Goal: Task Accomplishment & Management: Use online tool/utility

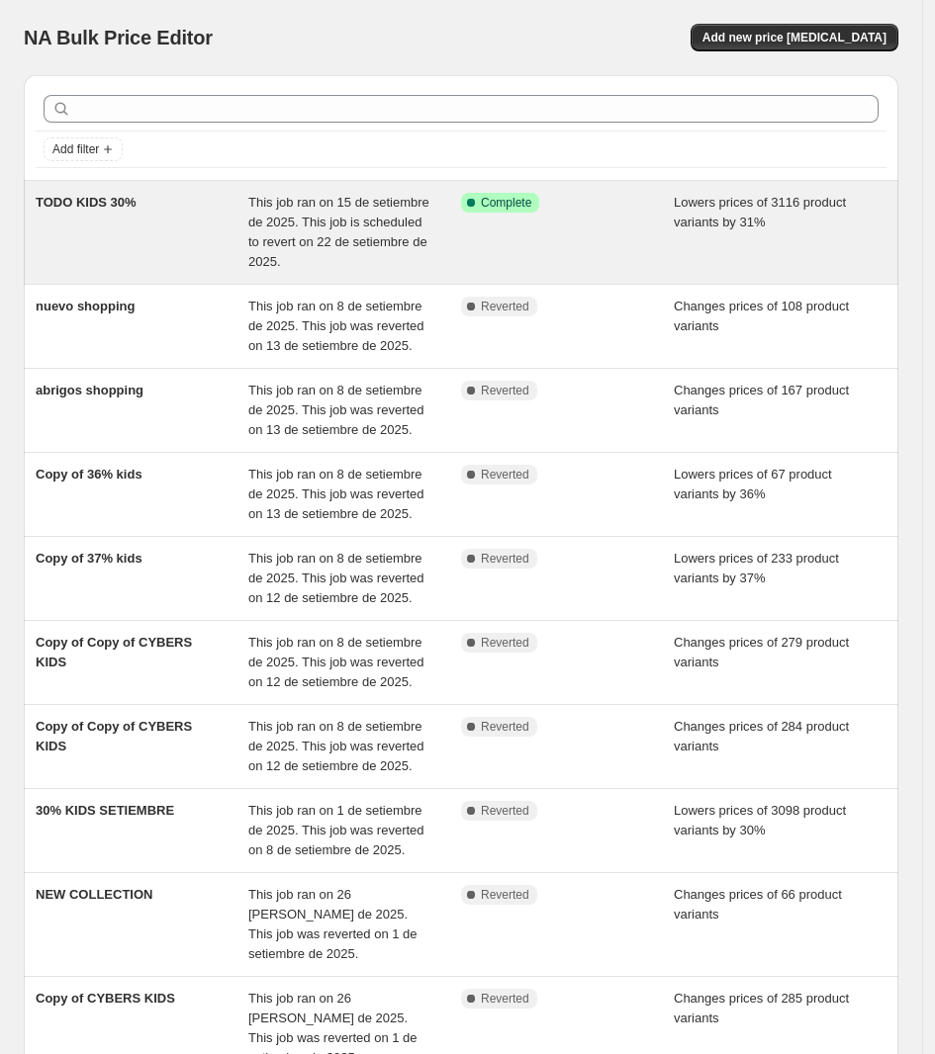
click at [293, 242] on span "This job ran on 15 de setiembre de 2025. This job is scheduled to revert on 22 …" at bounding box center [338, 232] width 181 height 74
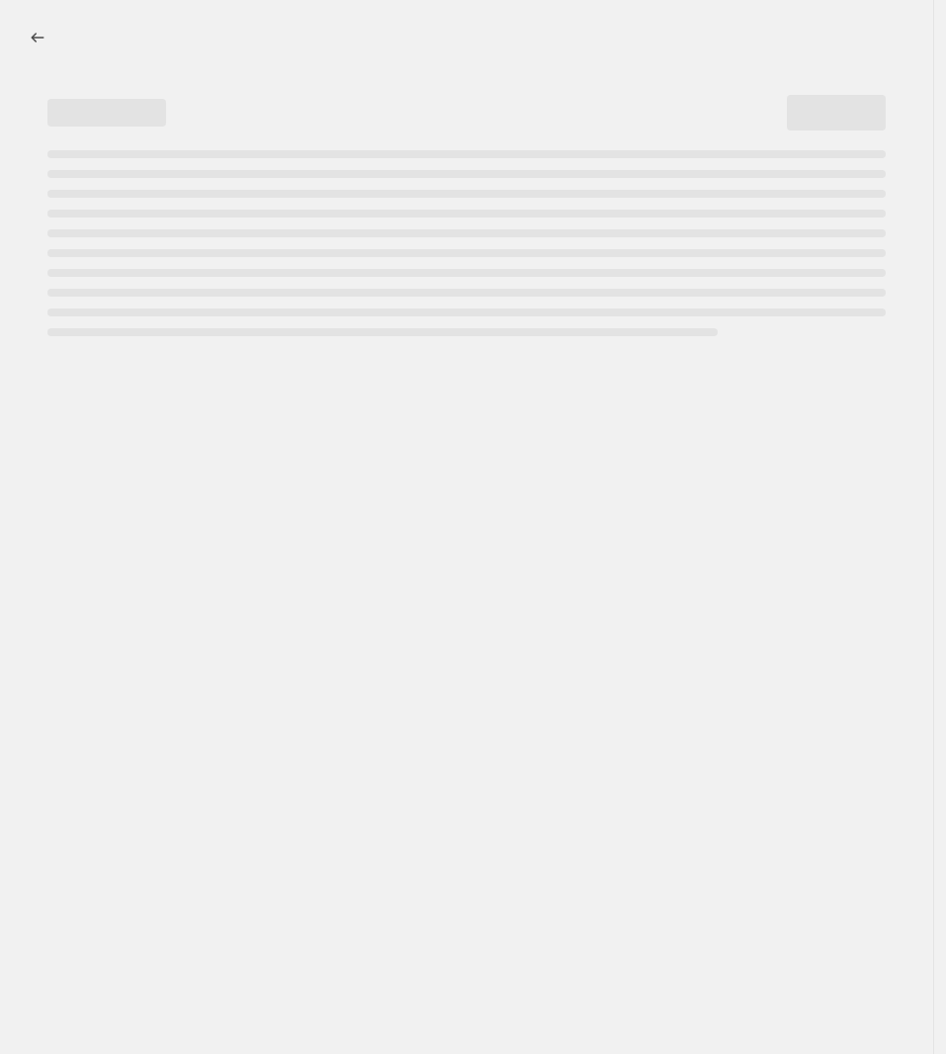
select select "percentage"
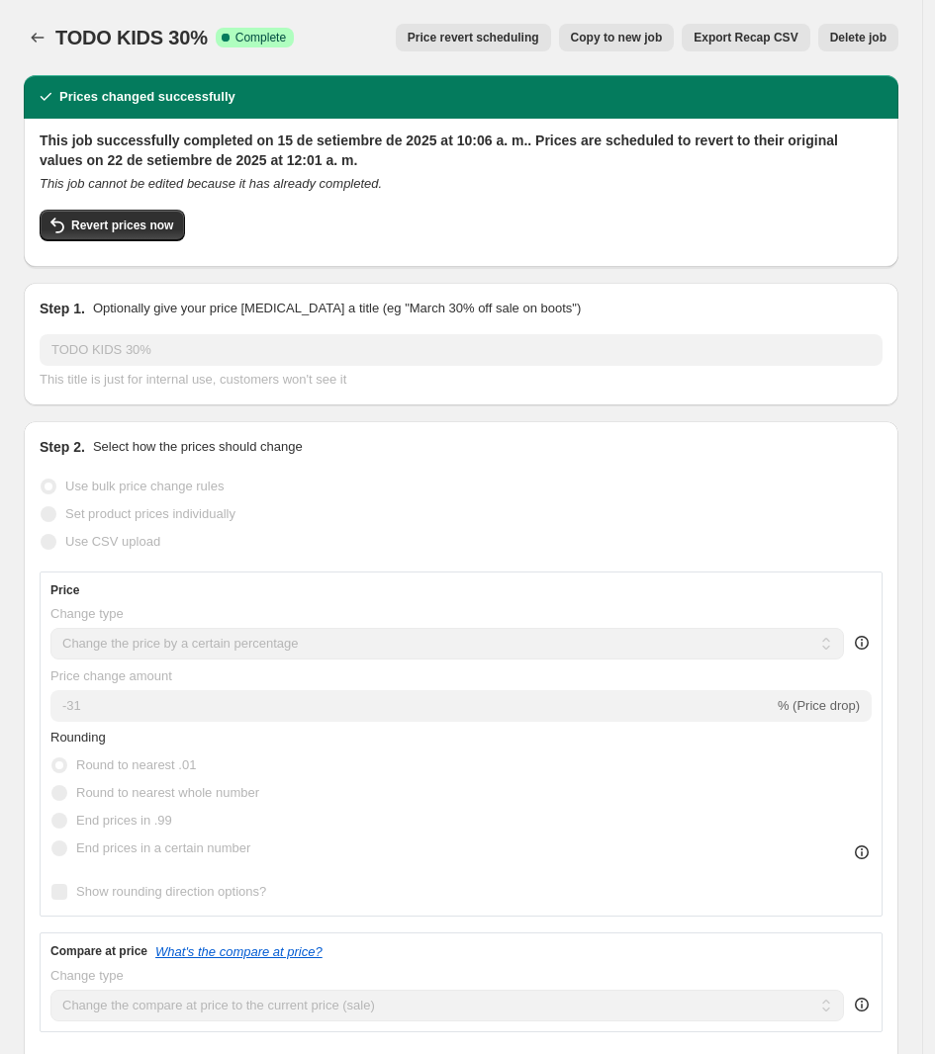
select select "collection"
click at [865, 47] on button "Delete job" at bounding box center [858, 38] width 80 height 28
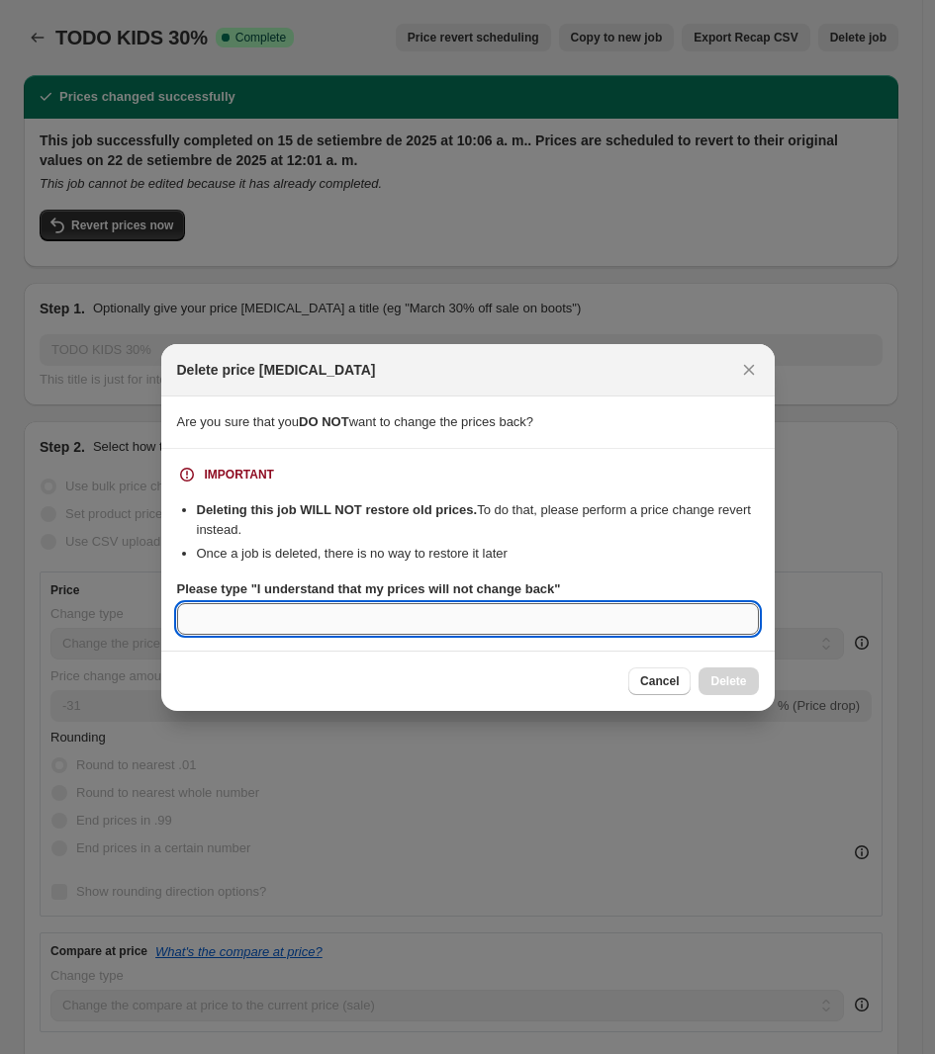
click at [445, 608] on input "Please type "I understand that my prices will not change back"" at bounding box center [468, 619] width 582 height 32
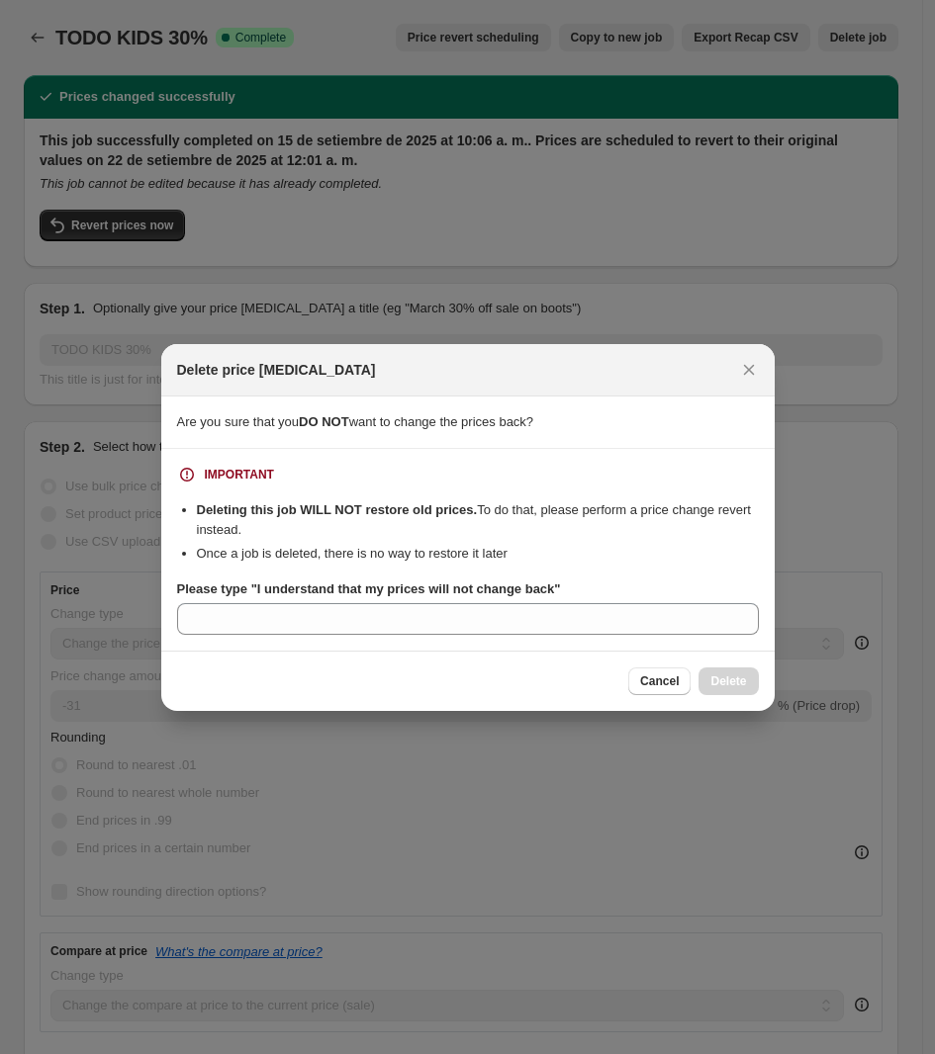
click at [762, 690] on div "Cancel Delete" at bounding box center [467, 681] width 613 height 60
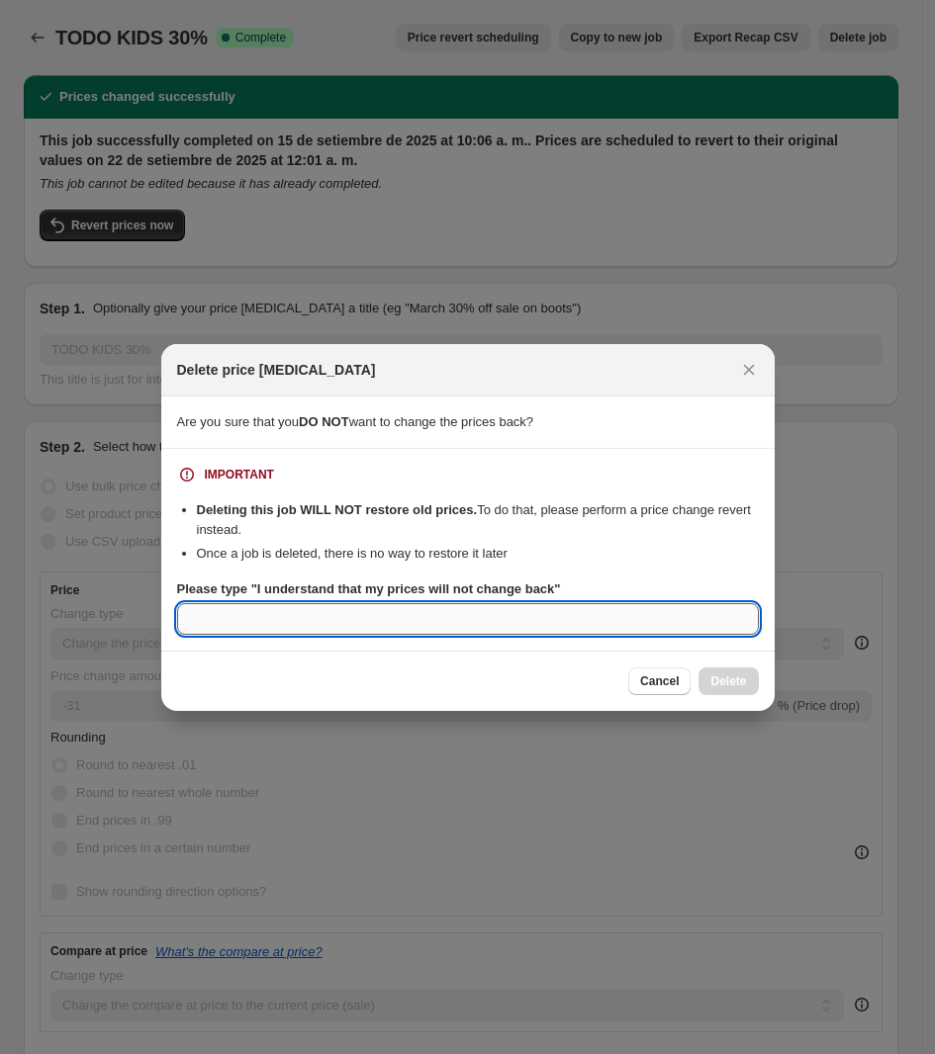
click at [383, 623] on input "Please type "I understand that my prices will not change back"" at bounding box center [468, 619] width 582 height 32
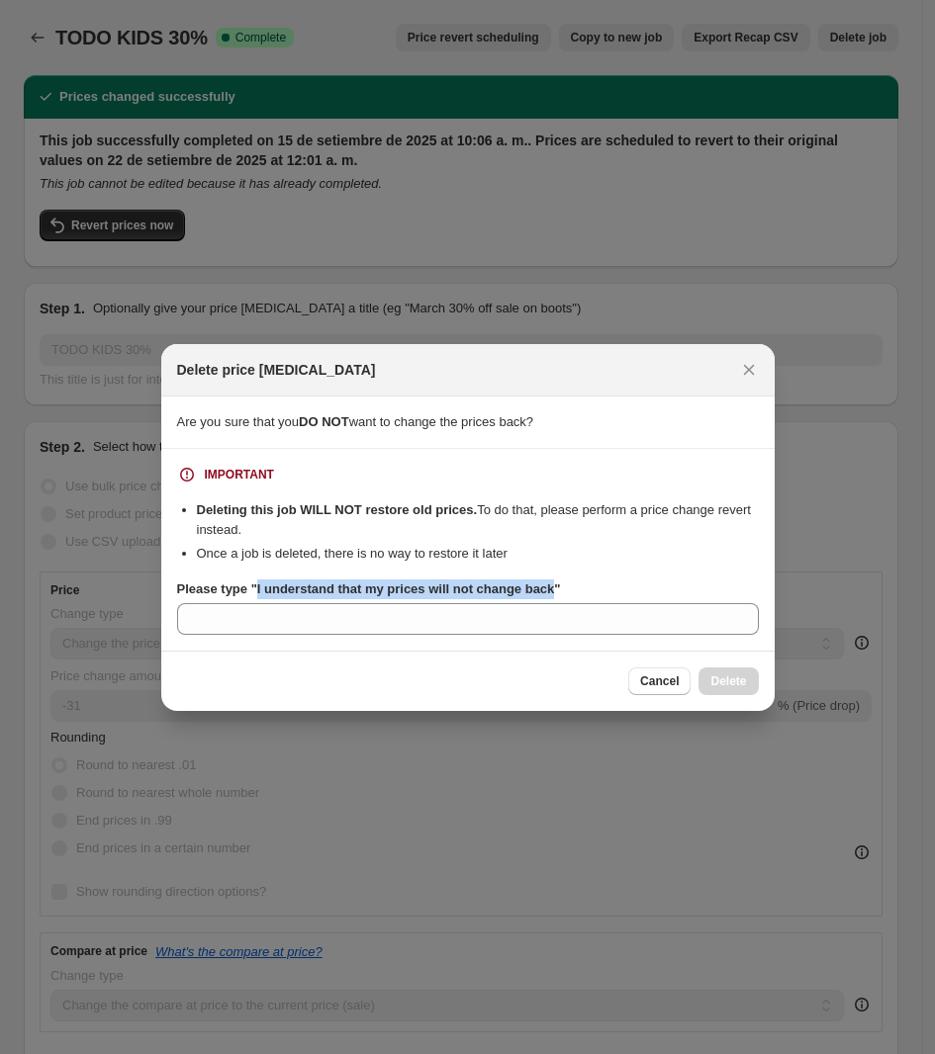
drag, startPoint x: 547, startPoint y: 591, endPoint x: 253, endPoint y: 592, distance: 293.7
click at [257, 591] on b "Please type "I understand that my prices will not change back"" at bounding box center [369, 589] width 384 height 15
copy b "understand that my prices will not change back"
drag, startPoint x: 310, startPoint y: 639, endPoint x: 323, endPoint y: 606, distance: 35.5
click at [321, 610] on section "IMPORTANT Deleting this job WILL NOT restore old prices. To do that, please per…" at bounding box center [467, 550] width 613 height 202
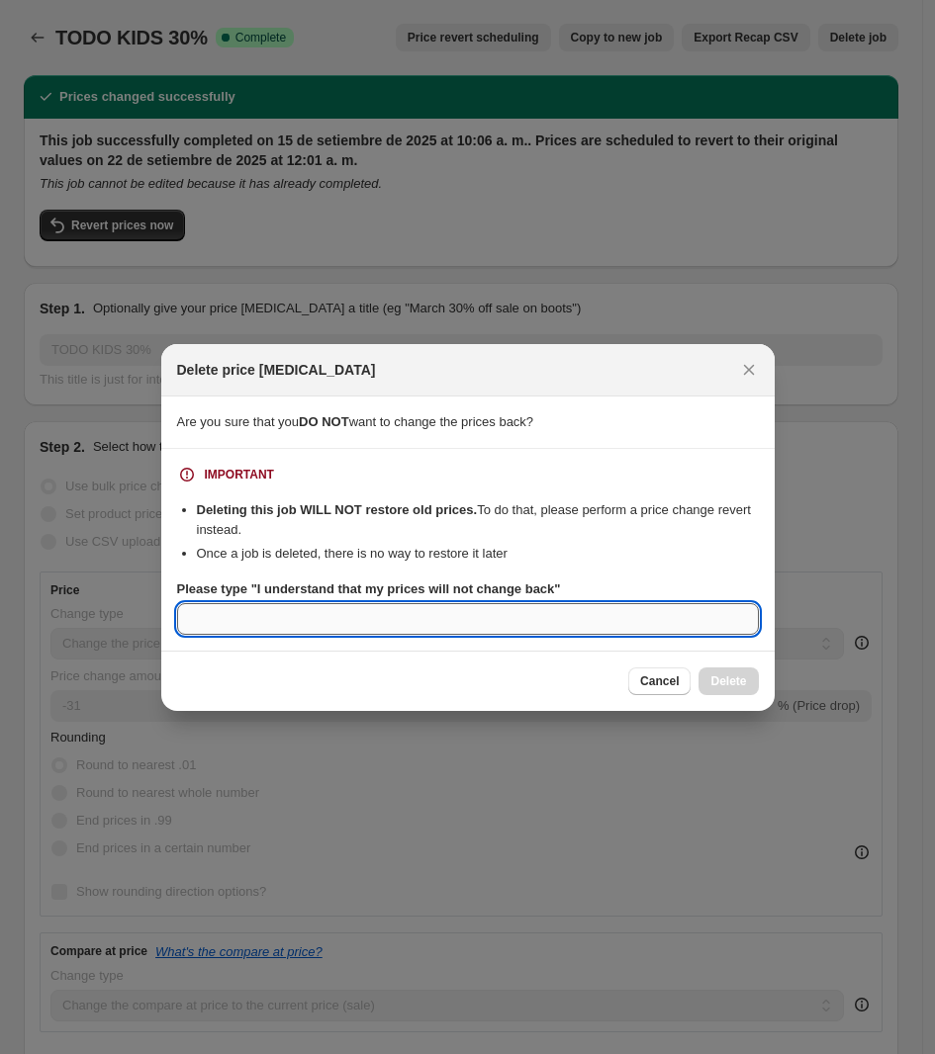
click at [323, 606] on input "Please type "I understand that my prices will not change back"" at bounding box center [468, 619] width 582 height 32
paste input "understand that my prices will not change back"
type input "understand that my prices will not change back"
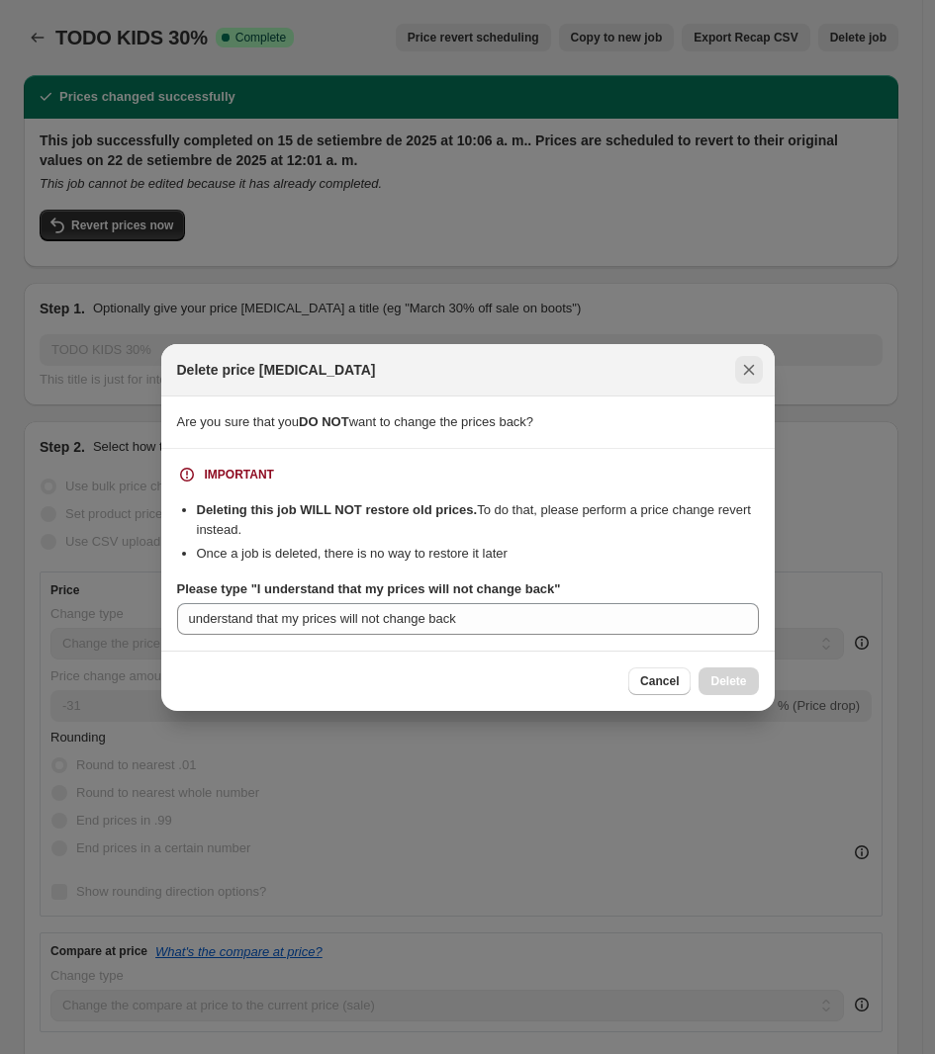
click at [754, 374] on icon "Close" at bounding box center [749, 370] width 20 height 20
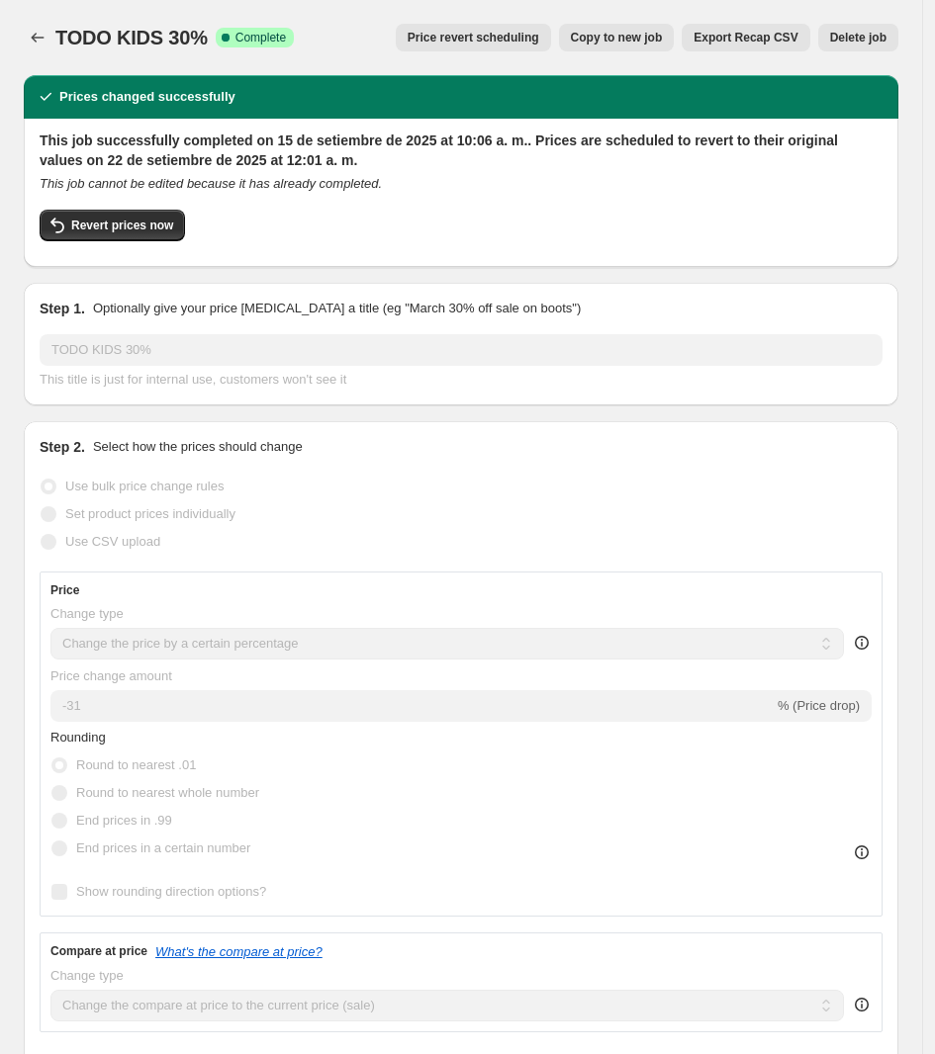
click at [531, 39] on span "Price revert scheduling" at bounding box center [473, 38] width 132 height 16
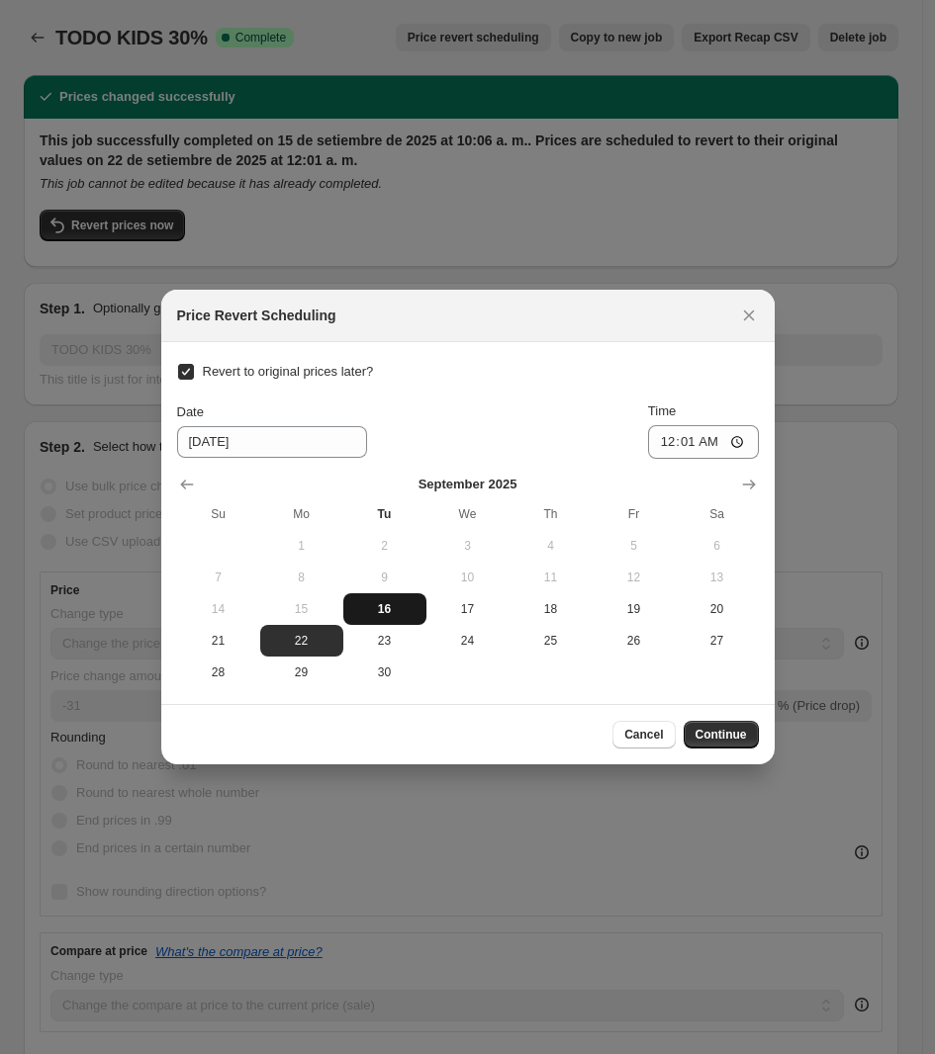
click at [405, 612] on span "16" at bounding box center [384, 609] width 67 height 16
type input "[DATE]"
click at [738, 737] on span "Continue" at bounding box center [720, 735] width 51 height 16
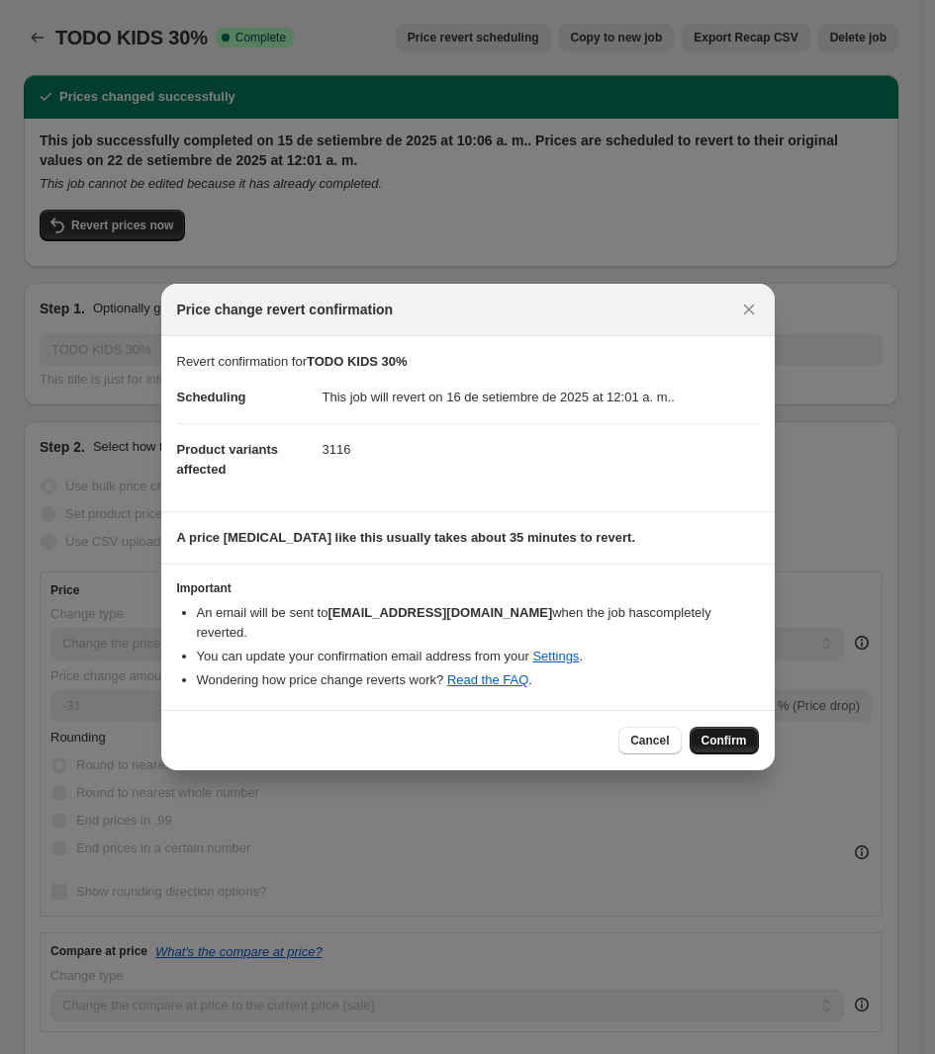
click at [734, 733] on span "Confirm" at bounding box center [723, 741] width 45 height 16
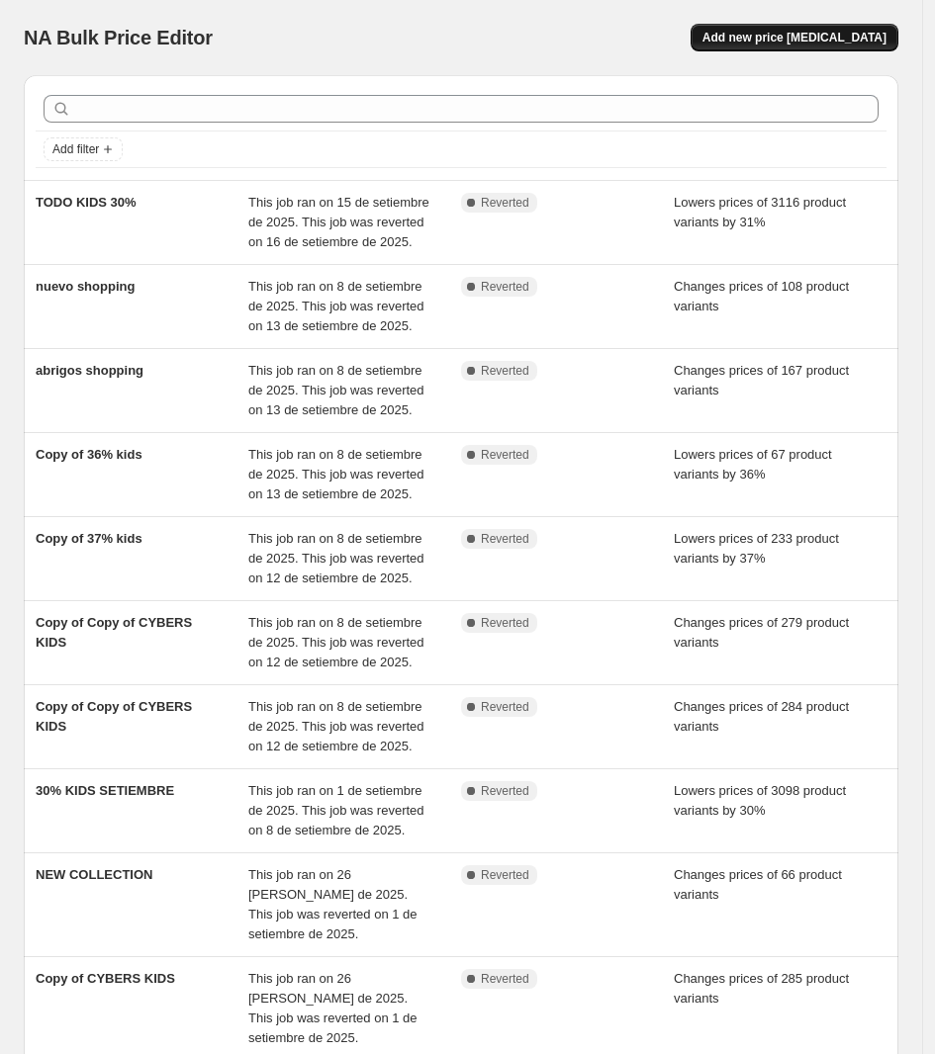
click at [837, 39] on span "Add new price [MEDICAL_DATA]" at bounding box center [794, 38] width 184 height 16
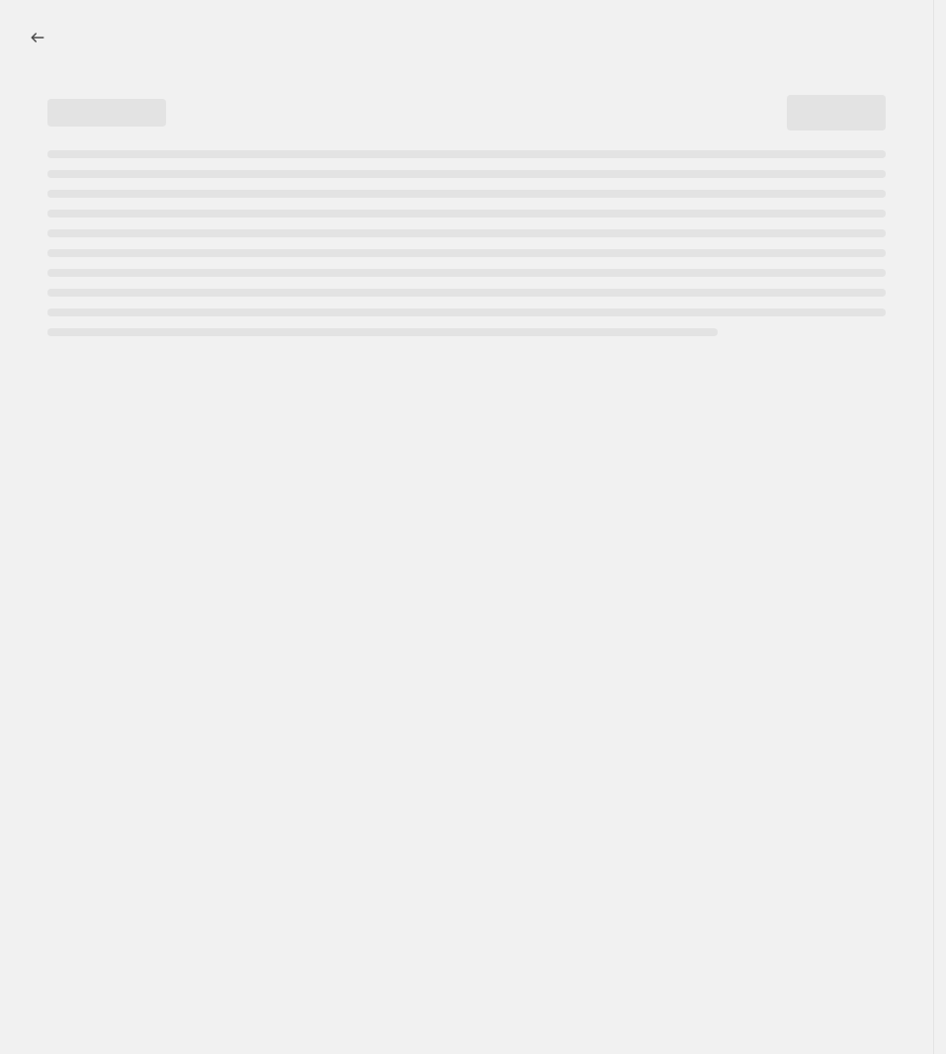
select select "percentage"
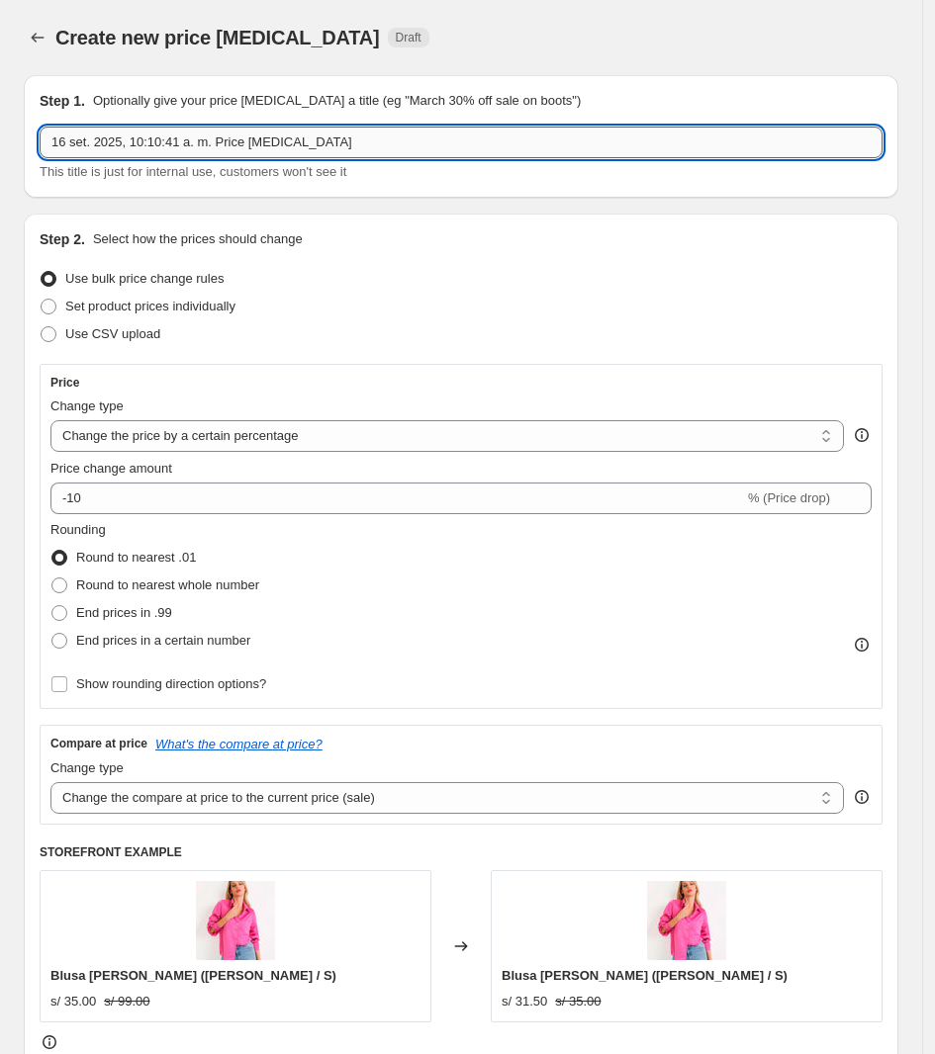
click at [264, 147] on input "16 set. 2025, 10:10:41 a. m. Price [MEDICAL_DATA]" at bounding box center [461, 143] width 843 height 32
type input "KIDS 30"
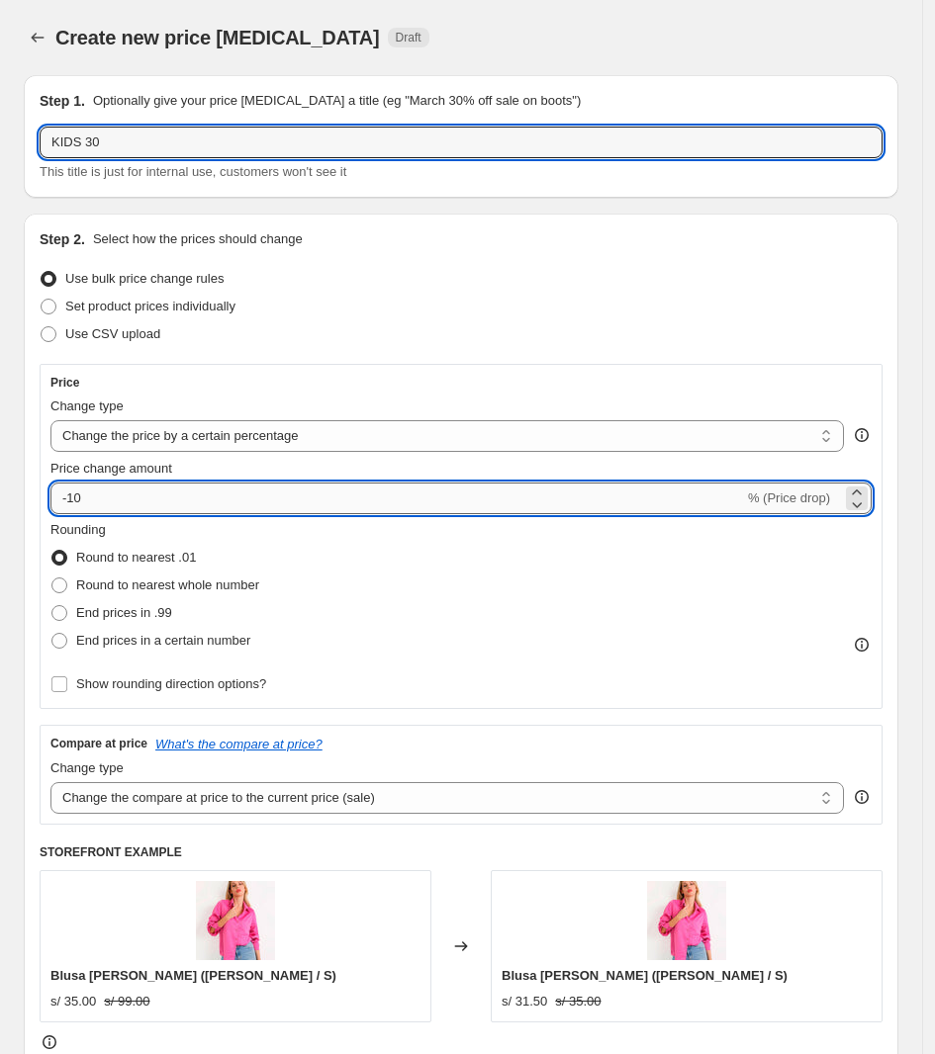
click at [131, 501] on input "-10" at bounding box center [396, 499] width 693 height 32
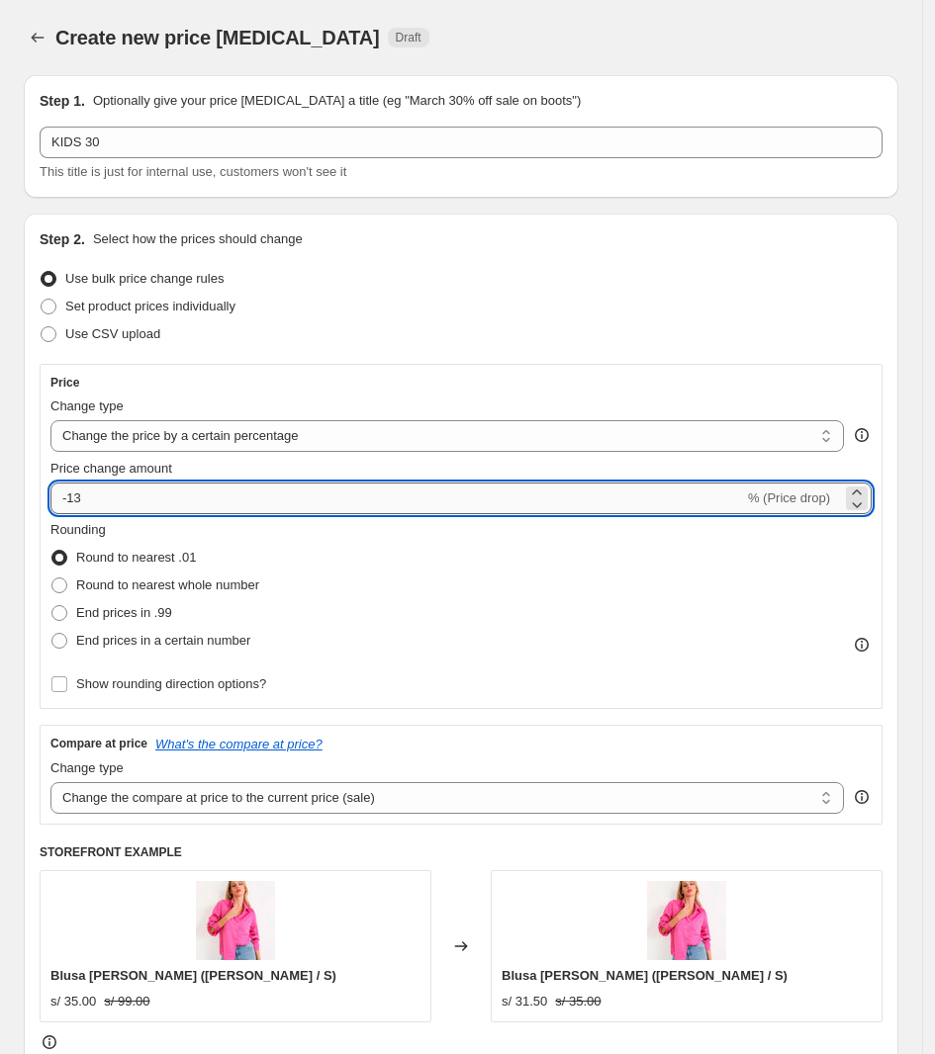
type input "-1"
type input "-30"
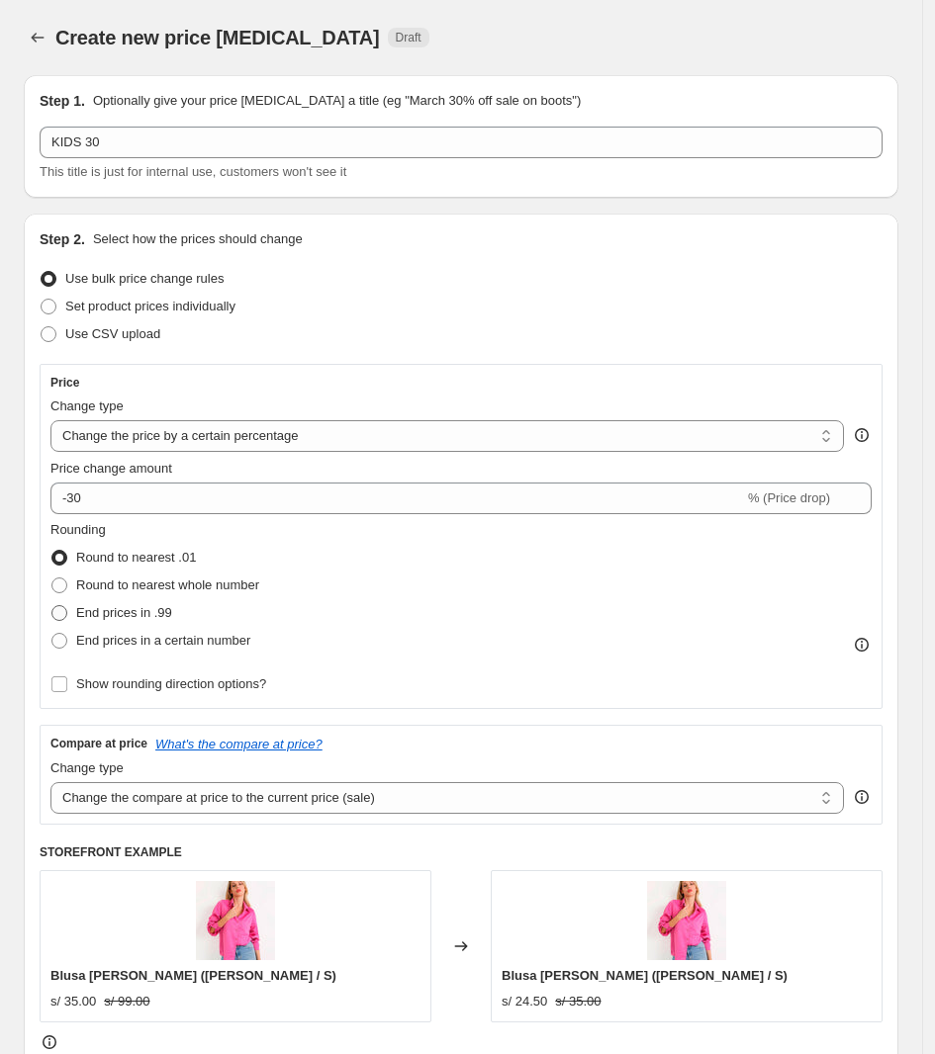
click at [161, 613] on span "End prices in .99" at bounding box center [124, 612] width 96 height 15
click at [52, 606] on input "End prices in .99" at bounding box center [51, 605] width 1 height 1
radio input "true"
click at [244, 586] on span "Round to nearest whole number" at bounding box center [167, 585] width 183 height 15
click at [52, 579] on input "Round to nearest whole number" at bounding box center [51, 578] width 1 height 1
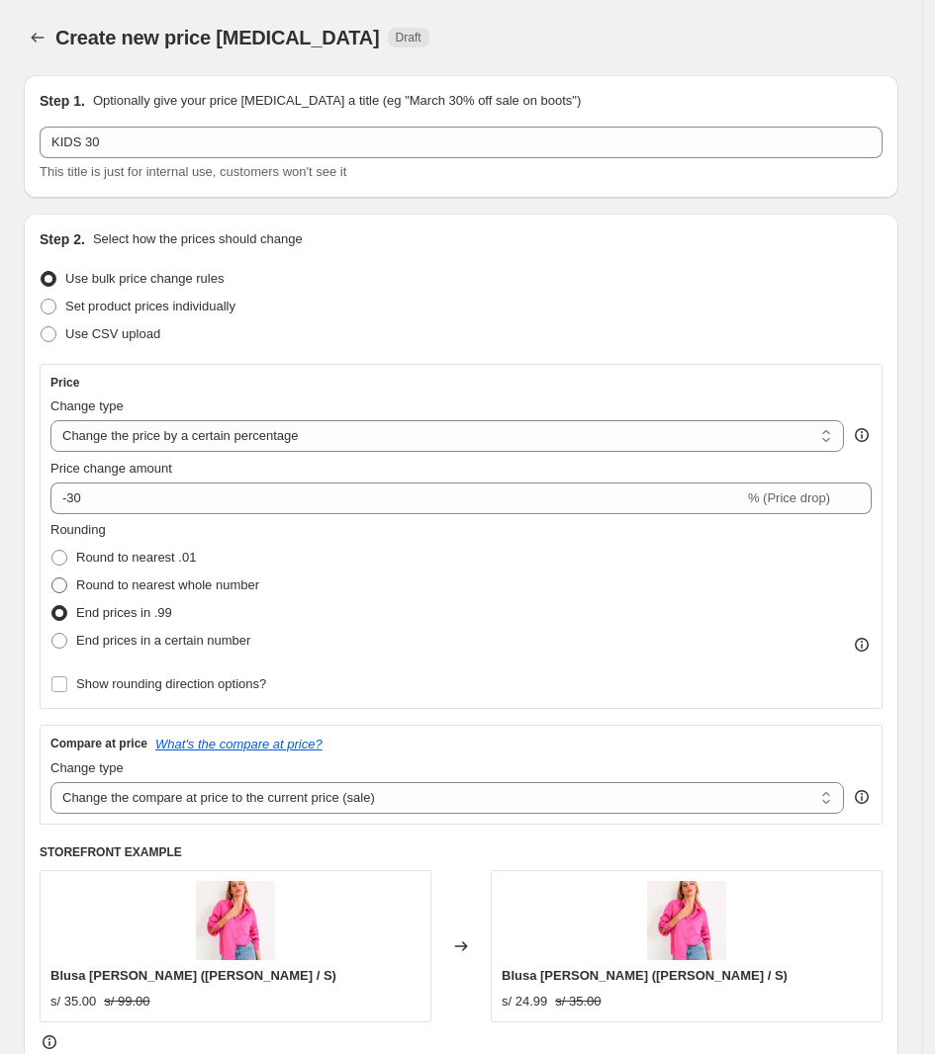
radio input "true"
click at [151, 620] on span "End prices in .99" at bounding box center [124, 612] width 96 height 15
click at [52, 606] on input "End prices in .99" at bounding box center [51, 605] width 1 height 1
radio input "true"
click at [184, 603] on div "End prices in .99" at bounding box center [154, 613] width 209 height 28
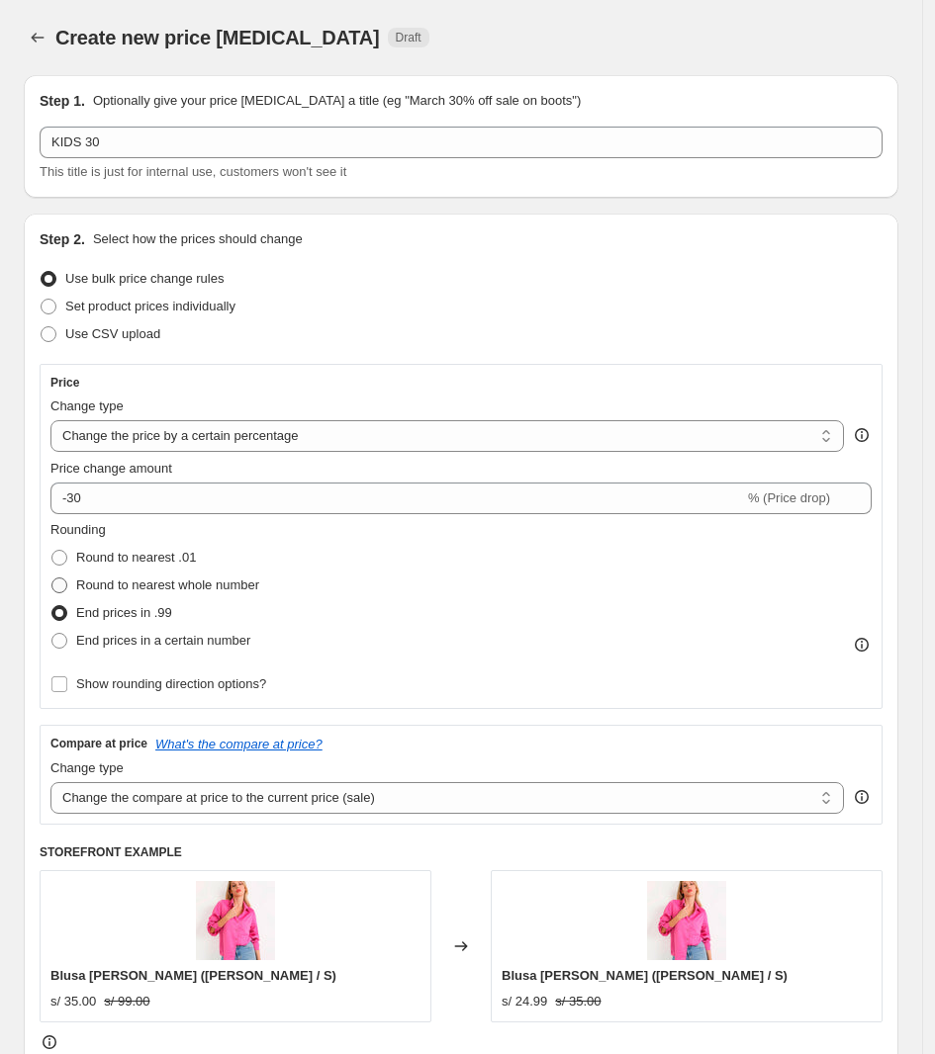
click at [216, 587] on span "Round to nearest whole number" at bounding box center [167, 585] width 183 height 15
click at [52, 579] on input "Round to nearest whole number" at bounding box center [51, 578] width 1 height 1
radio input "true"
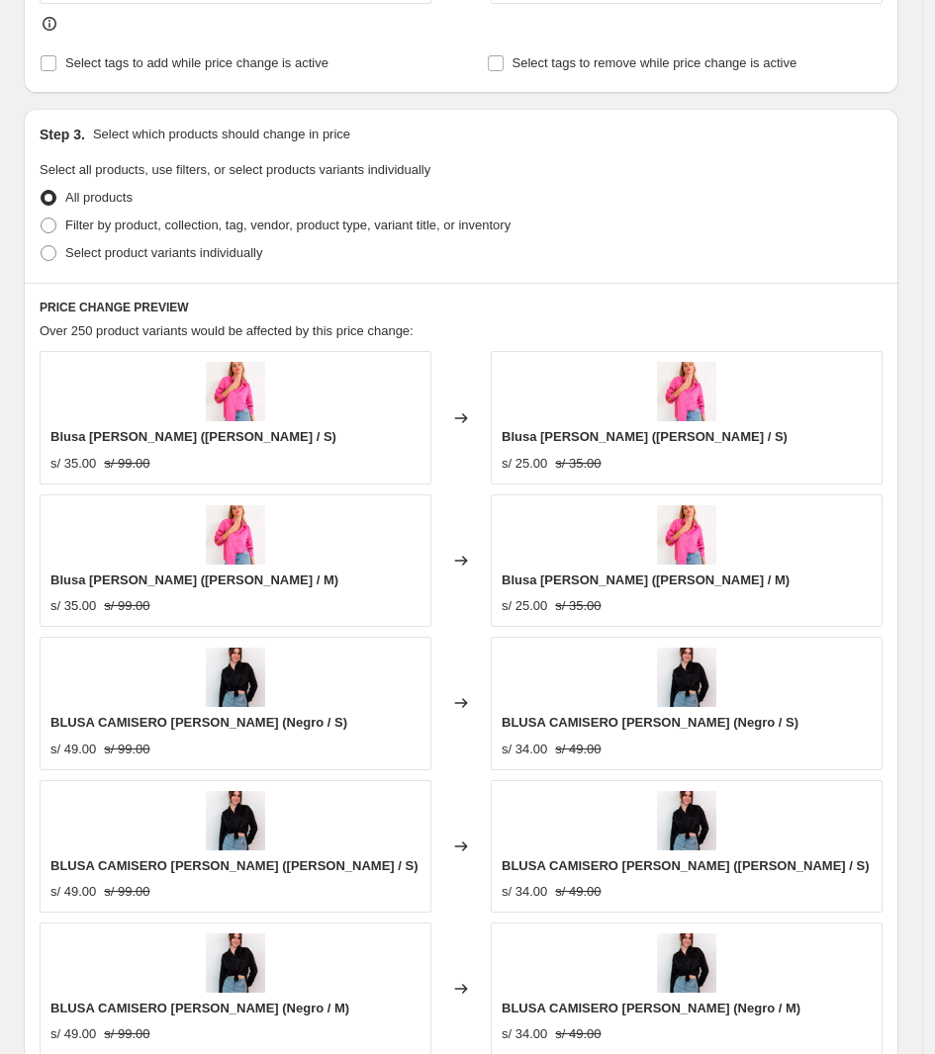
scroll to position [1035, 0]
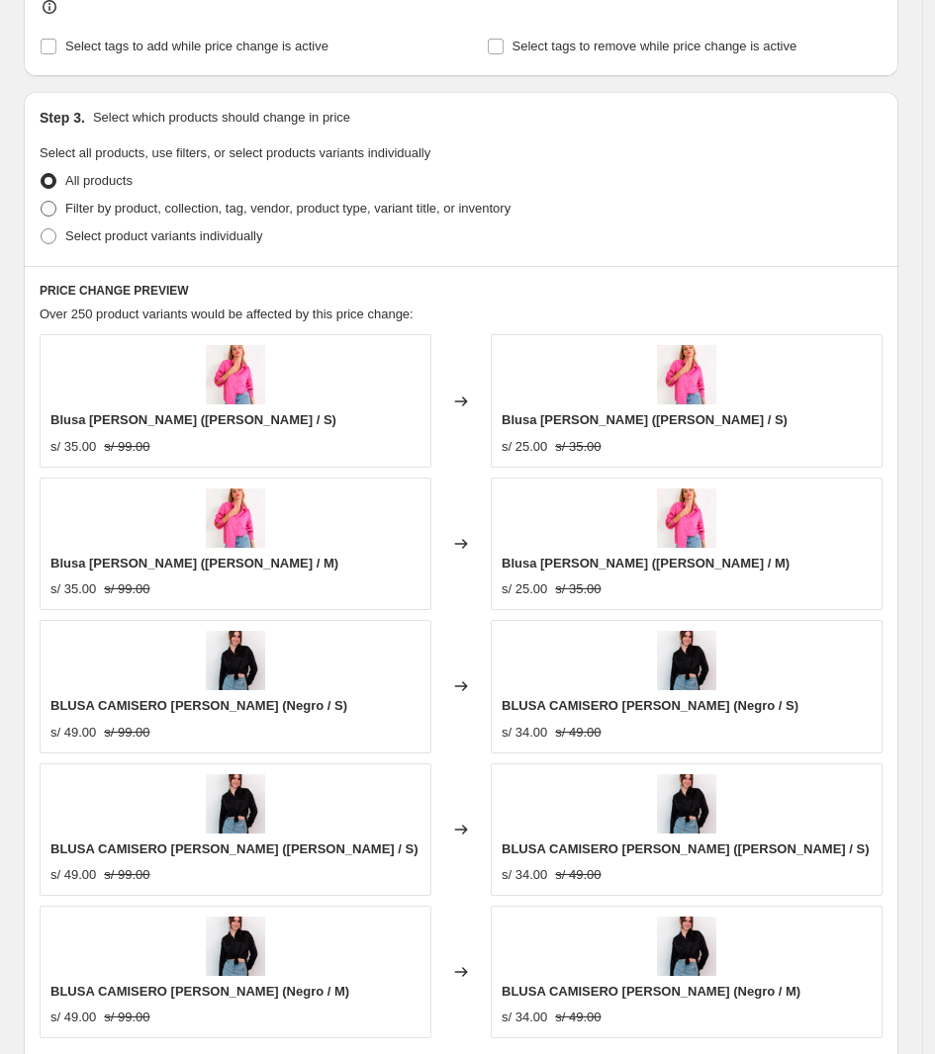
click at [420, 216] on span "Filter by product, collection, tag, vendor, product type, variant title, or inv…" at bounding box center [287, 208] width 445 height 15
click at [42, 202] on input "Filter by product, collection, tag, vendor, product type, variant title, or inv…" at bounding box center [41, 201] width 1 height 1
radio input "true"
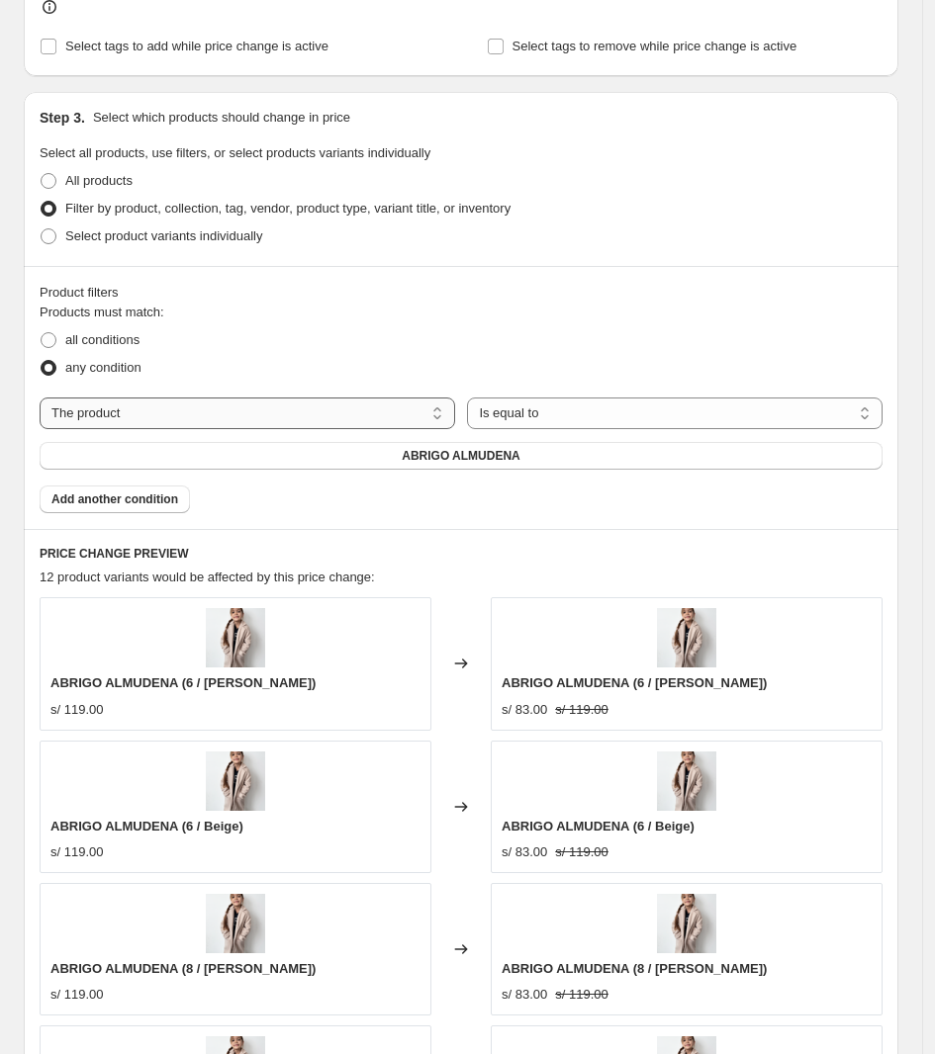
click at [403, 418] on select "The product The product's collection The product's tag The product's vendor The…" at bounding box center [247, 414] width 415 height 32
select select "collection"
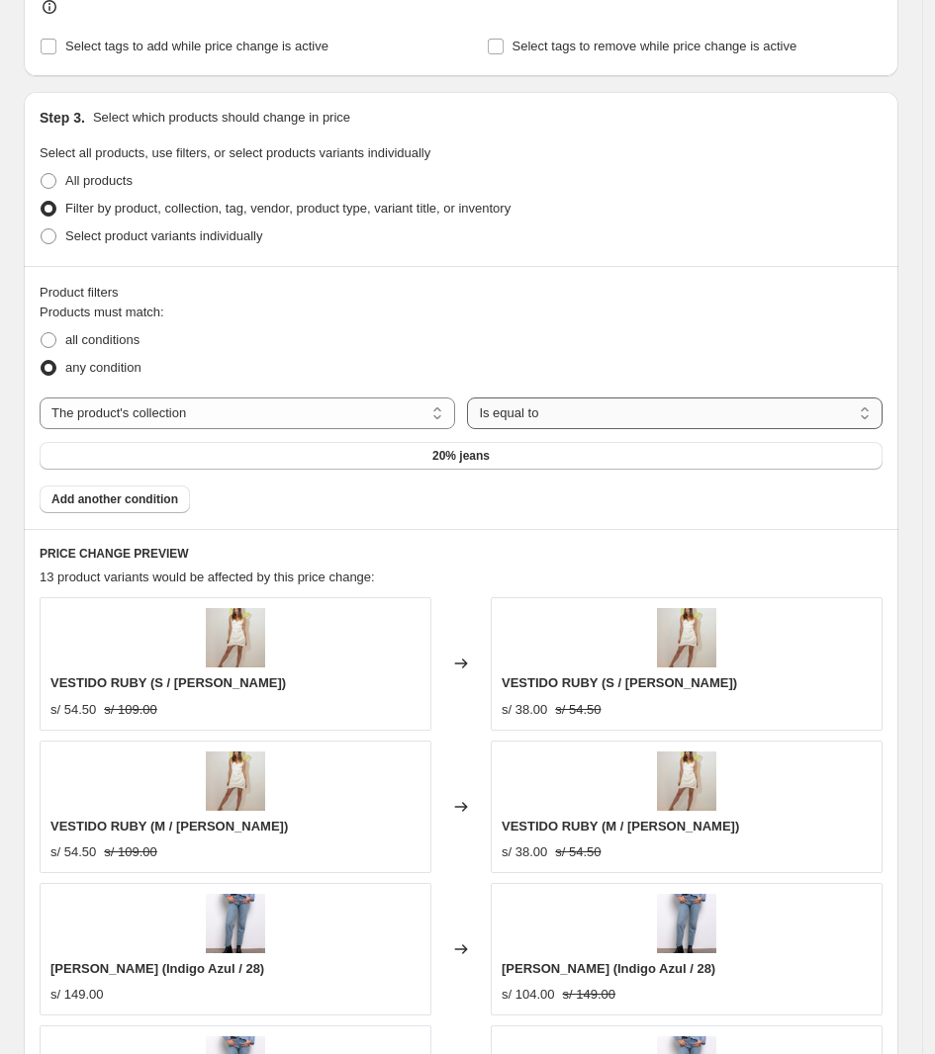
click at [579, 421] on select "Is equal to Is not equal to" at bounding box center [674, 414] width 415 height 32
drag, startPoint x: 534, startPoint y: 324, endPoint x: 526, endPoint y: 334, distance: 12.7
click at [534, 324] on fieldset "Products must match: all conditions any condition" at bounding box center [461, 342] width 843 height 79
click at [430, 460] on button "20% jeans" at bounding box center [461, 456] width 843 height 28
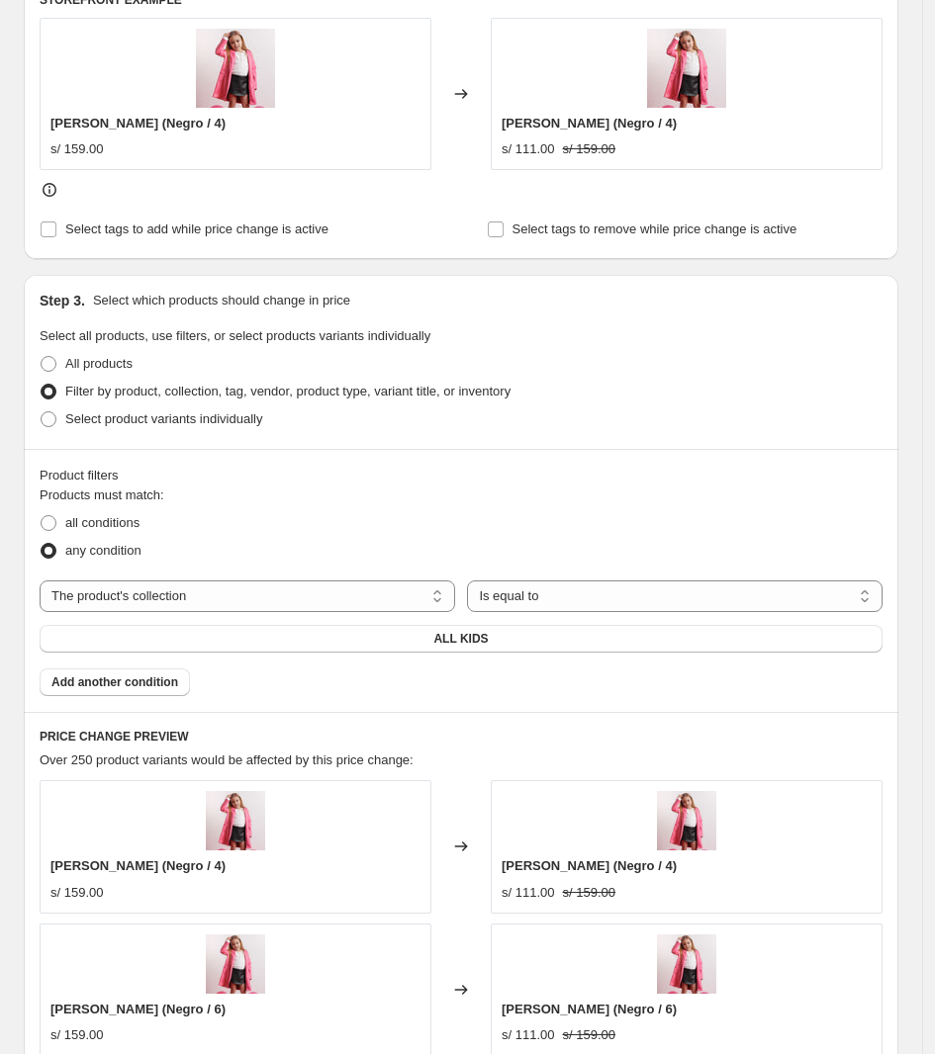
scroll to position [828, 0]
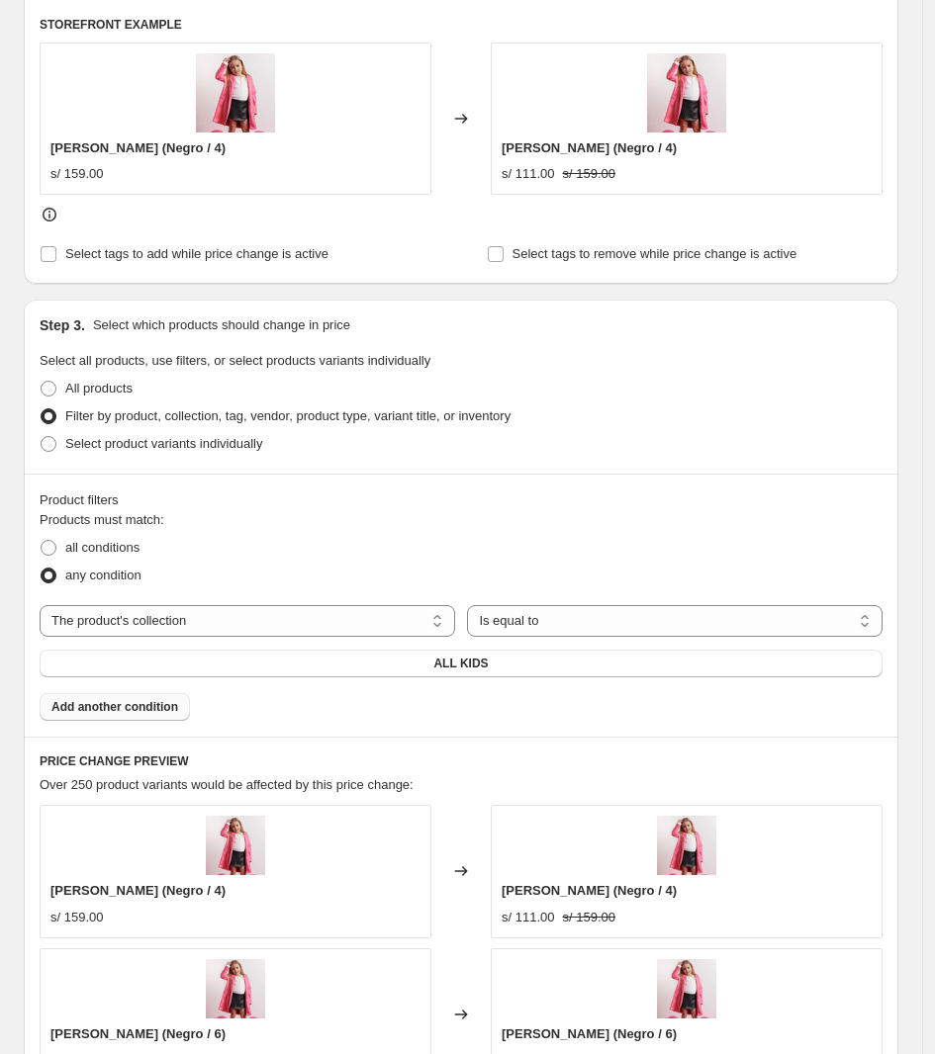
click at [166, 708] on span "Add another condition" at bounding box center [114, 707] width 127 height 16
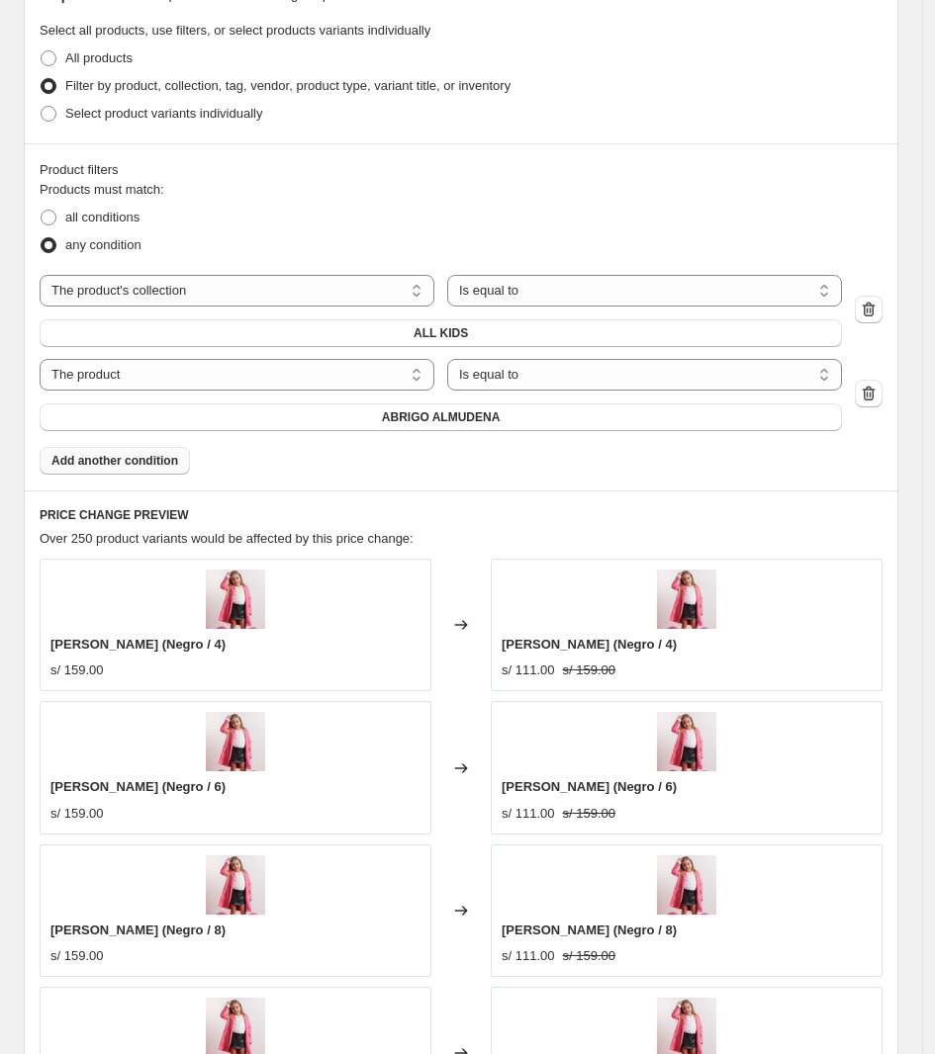
scroll to position [1199, 0]
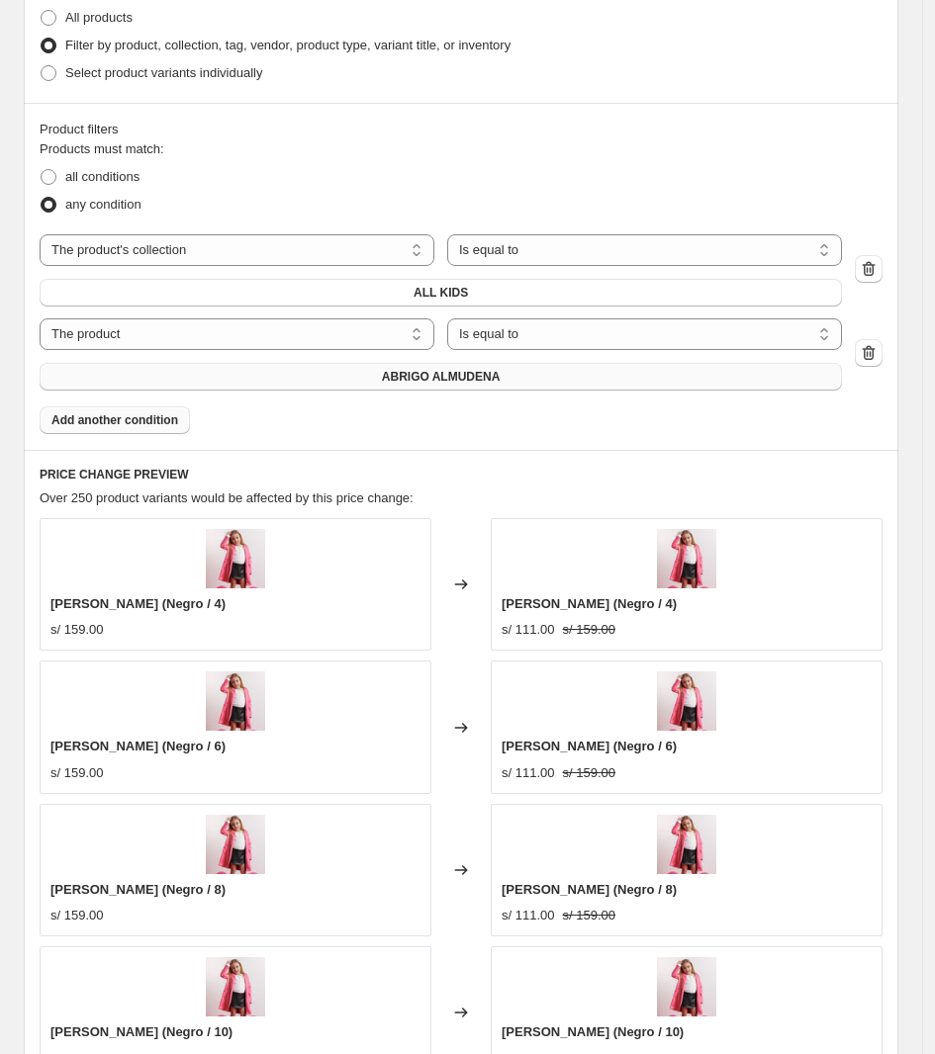
click at [512, 366] on button "ABRIGO ALMUDENA" at bounding box center [441, 377] width 802 height 28
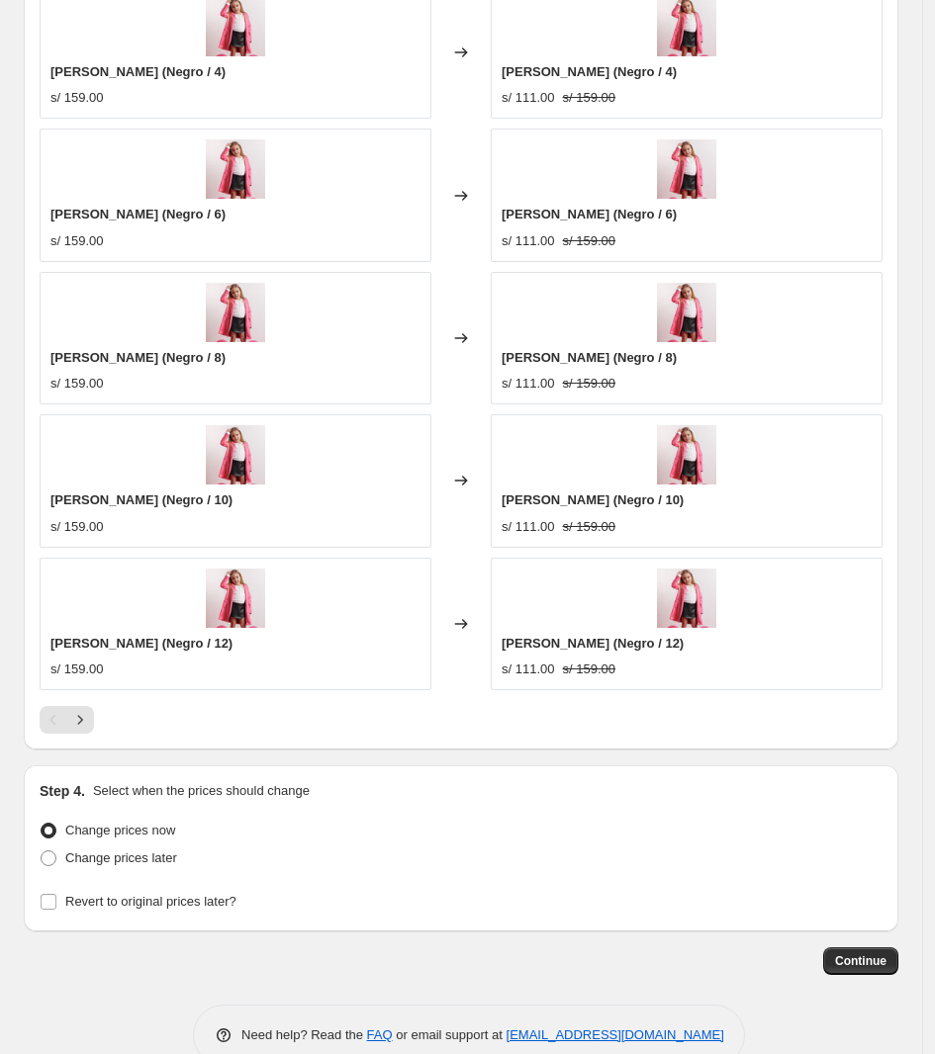
scroll to position [1777, 0]
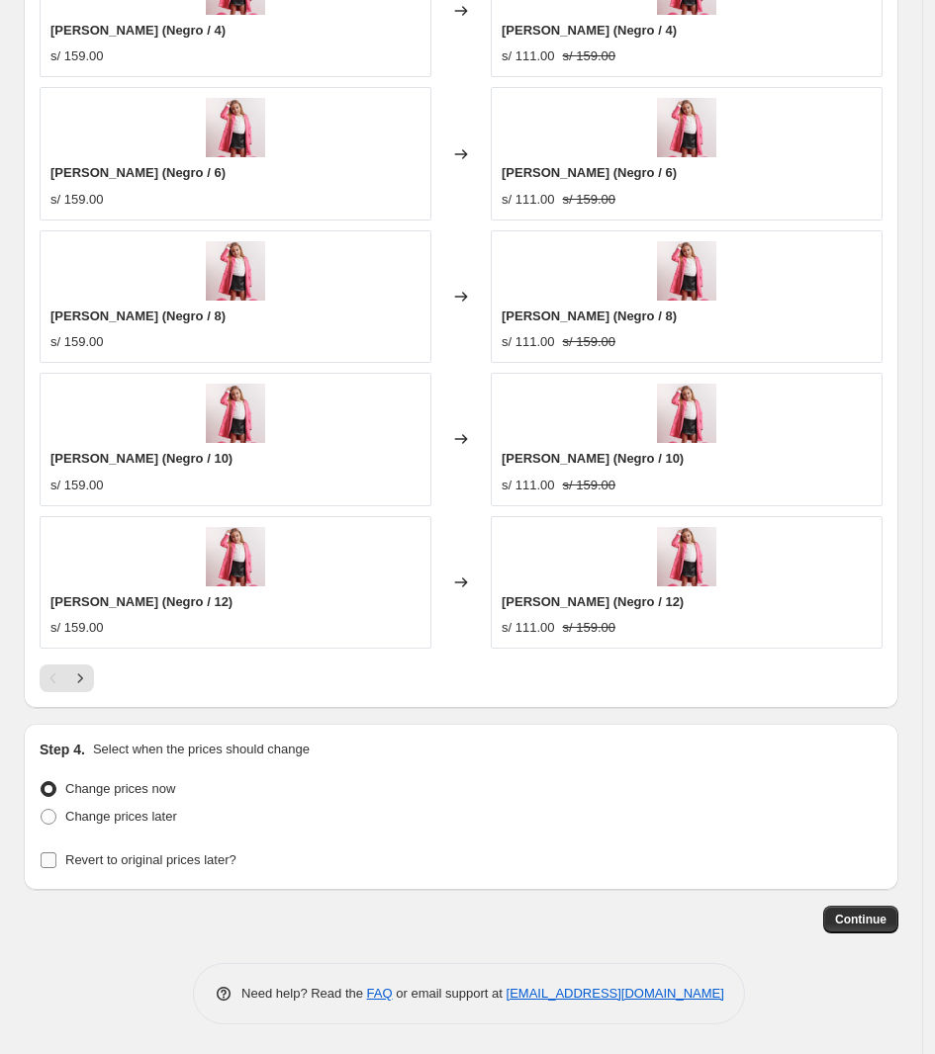
click at [151, 871] on label "Revert to original prices later?" at bounding box center [138, 861] width 197 height 28
click at [56, 868] on input "Revert to original prices later?" at bounding box center [49, 860] width 16 height 16
checkbox input "true"
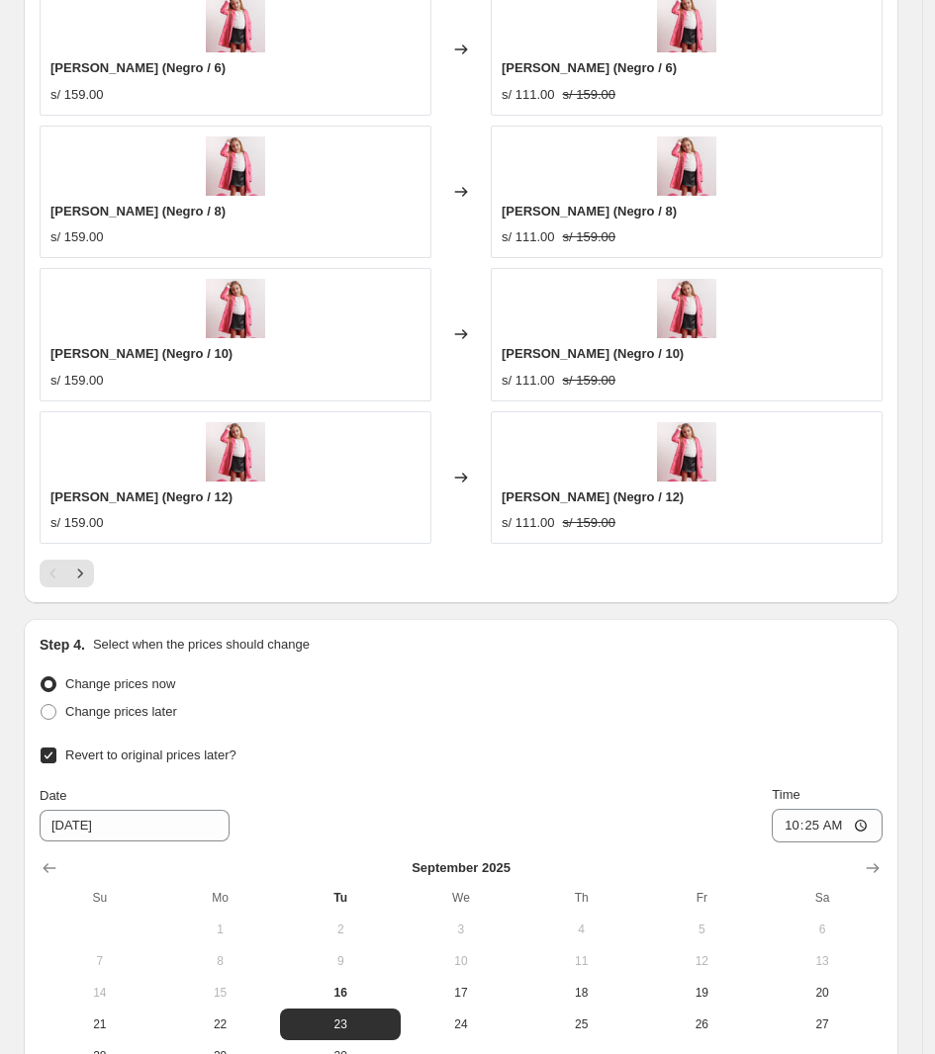
scroll to position [2114, 0]
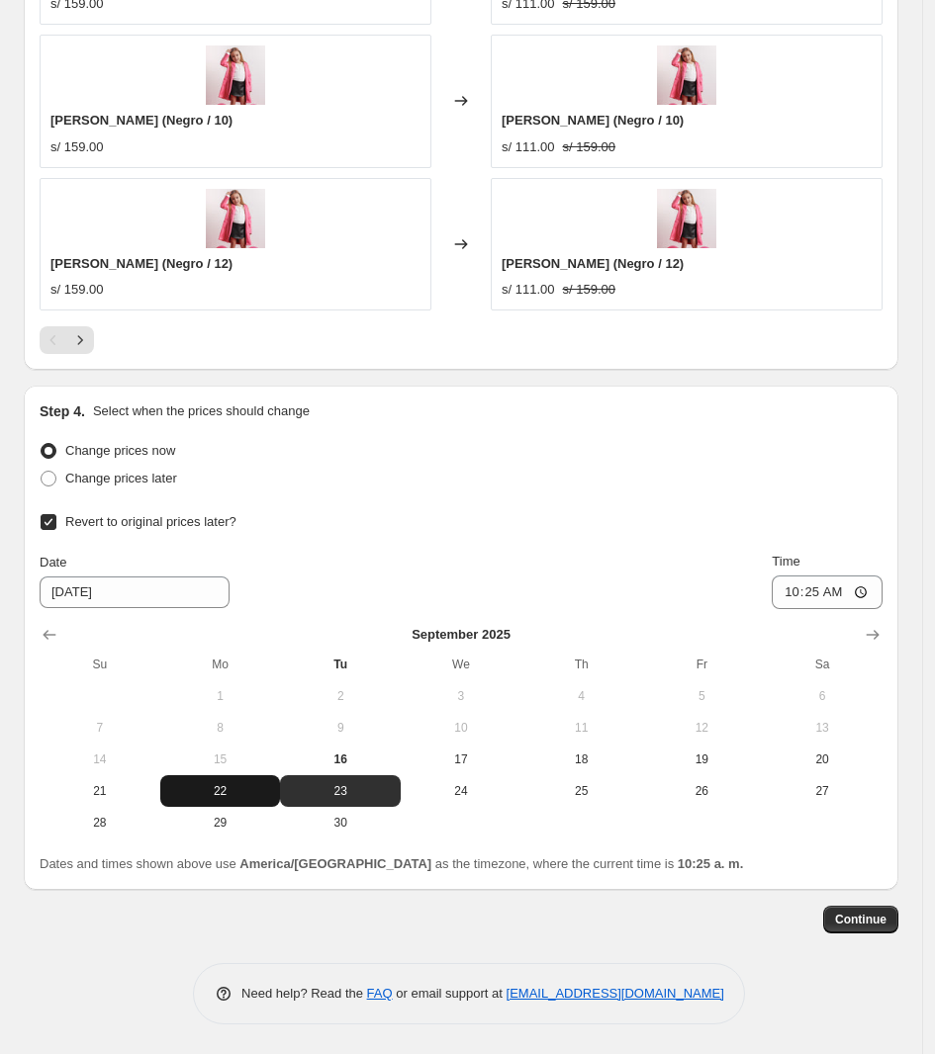
click at [225, 799] on button "22" at bounding box center [220, 791] width 121 height 32
type input "[DATE]"
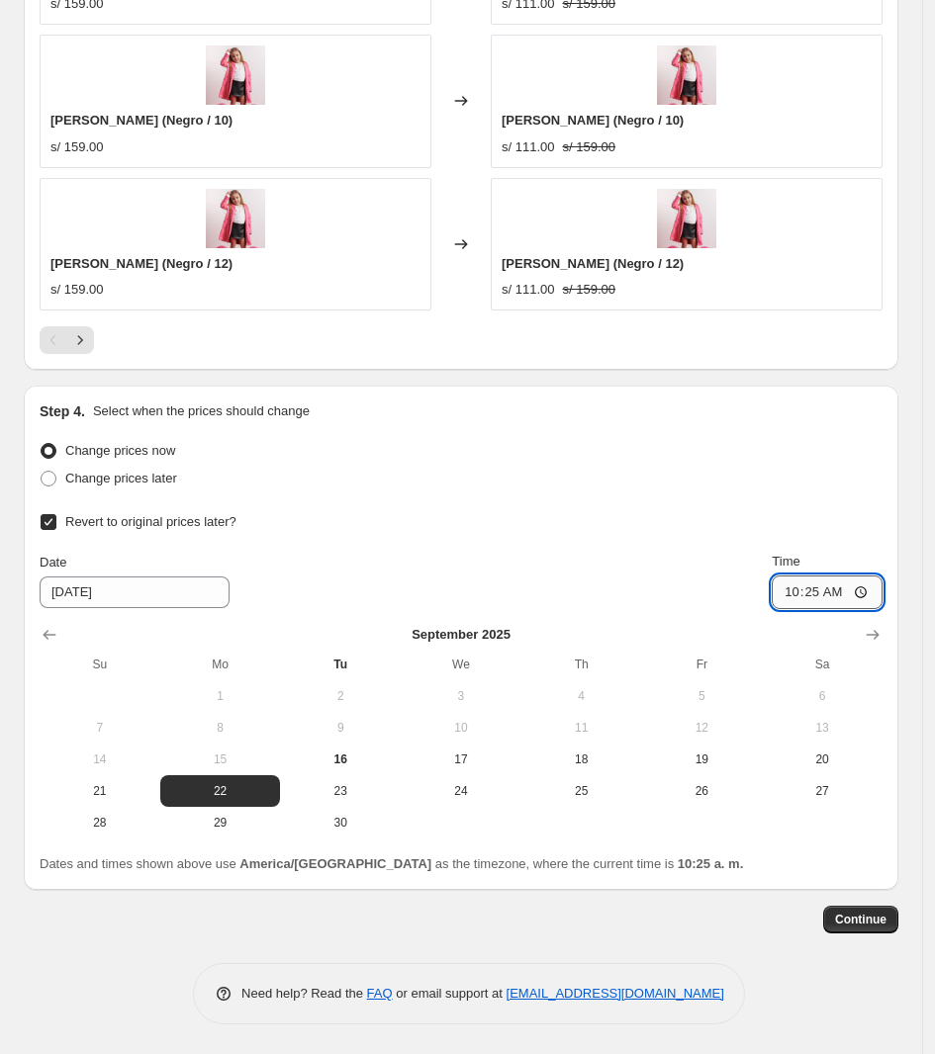
click at [832, 593] on input "10:25" at bounding box center [826, 593] width 111 height 34
type input "23:59"
click at [873, 924] on span "Continue" at bounding box center [860, 920] width 51 height 16
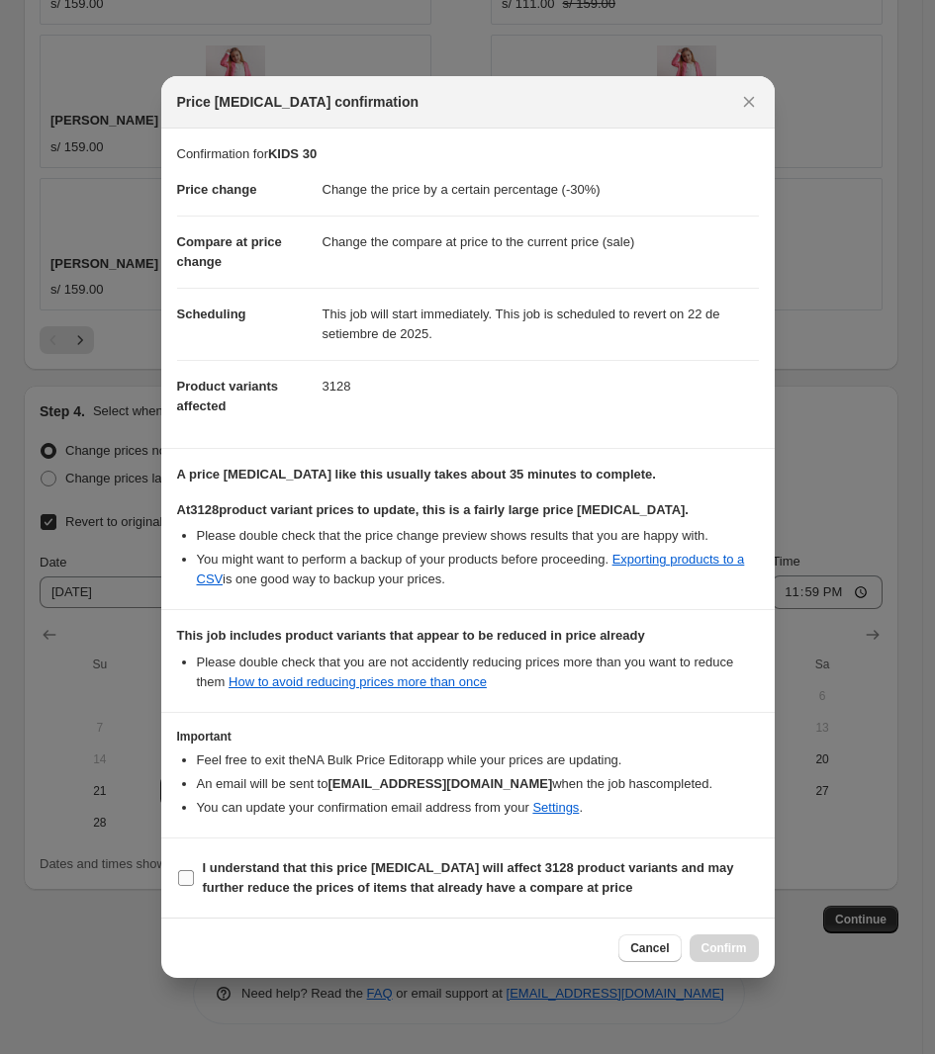
drag, startPoint x: 319, startPoint y: 882, endPoint x: 314, endPoint y: 866, distance: 16.9
click at [318, 878] on span "I understand that this price [MEDICAL_DATA] will affect 3128 product variants a…" at bounding box center [481, 878] width 556 height 40
click at [247, 849] on section "I understand that this price [MEDICAL_DATA] will affect 3128 product variants a…" at bounding box center [467, 878] width 613 height 79
click at [218, 886] on b "I understand that this price [MEDICAL_DATA] will affect 3128 product variants a…" at bounding box center [468, 877] width 531 height 35
click at [269, 899] on label "I understand that this price [MEDICAL_DATA] will affect 3128 product variants a…" at bounding box center [468, 877] width 582 height 47
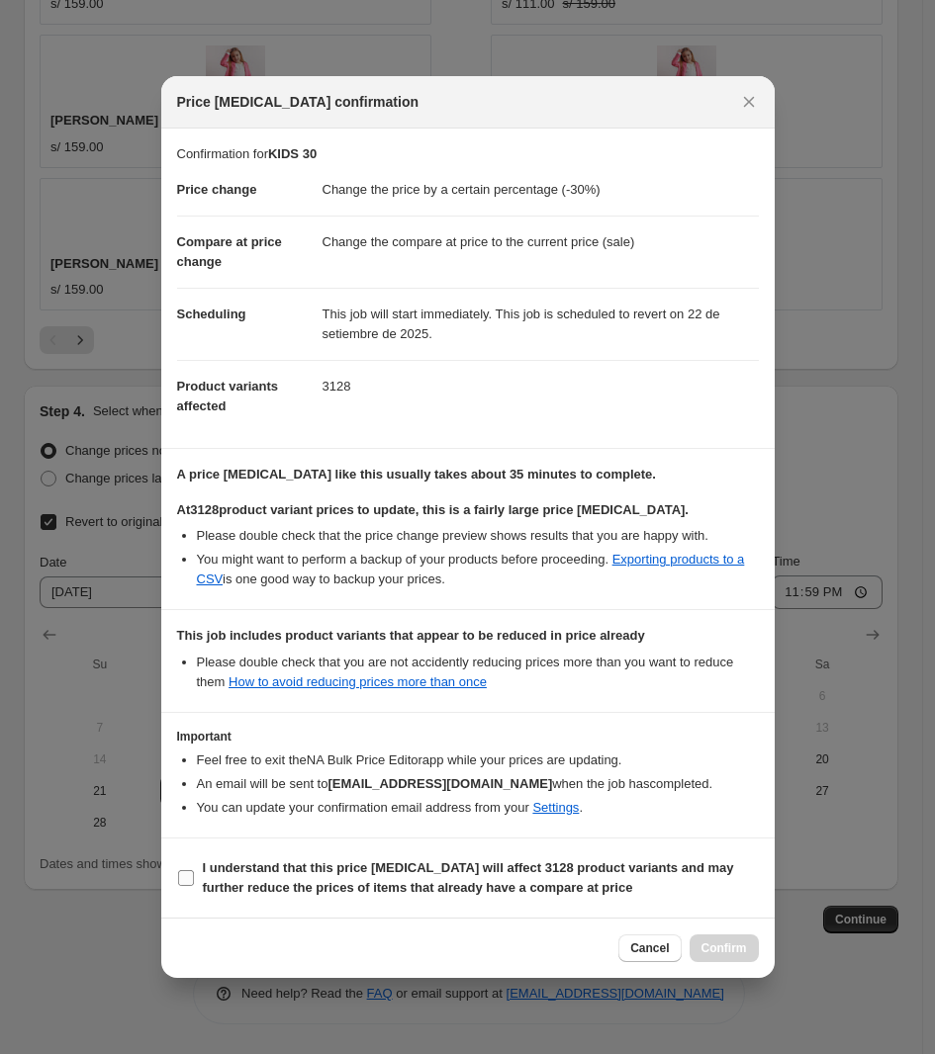
click at [194, 886] on input "I understand that this price [MEDICAL_DATA] will affect 3128 product variants a…" at bounding box center [186, 878] width 16 height 16
checkbox input "true"
click at [745, 944] on span "Confirm" at bounding box center [723, 949] width 45 height 16
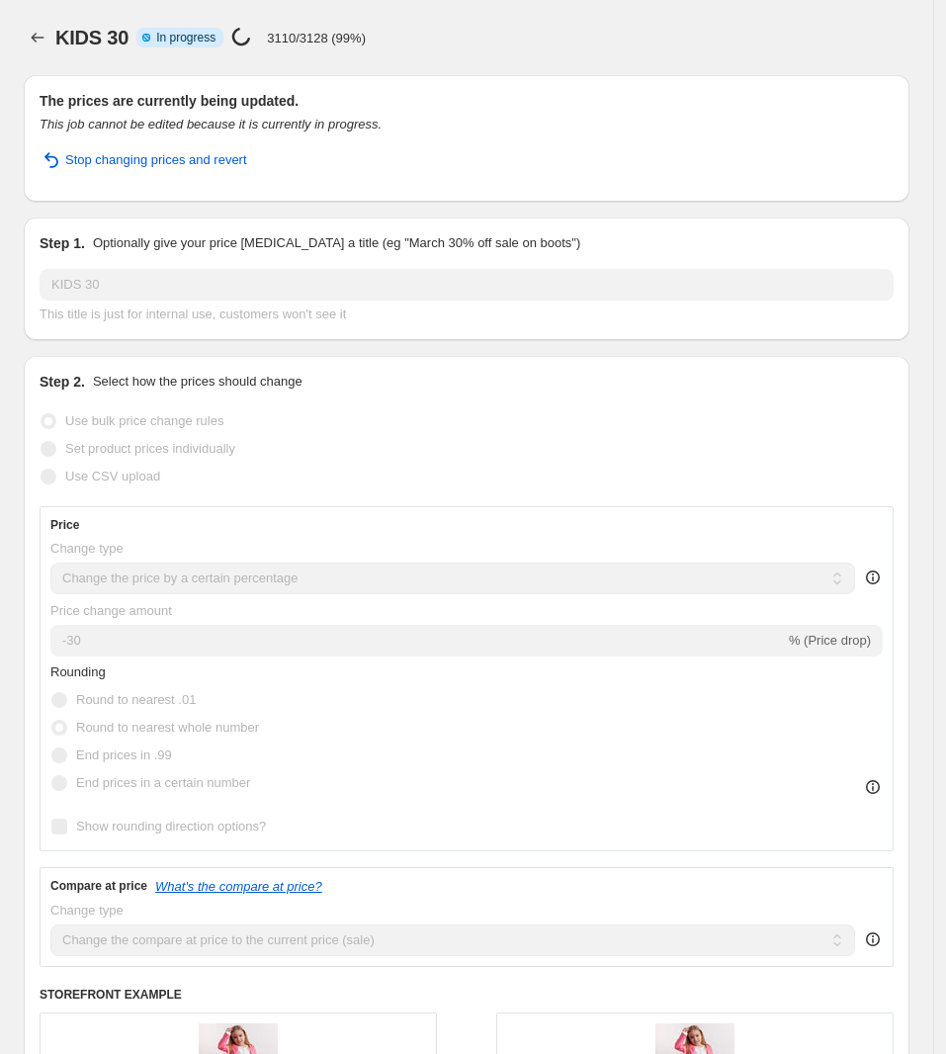
select select "percentage"
select select "collection"
